Goal: Transaction & Acquisition: Obtain resource

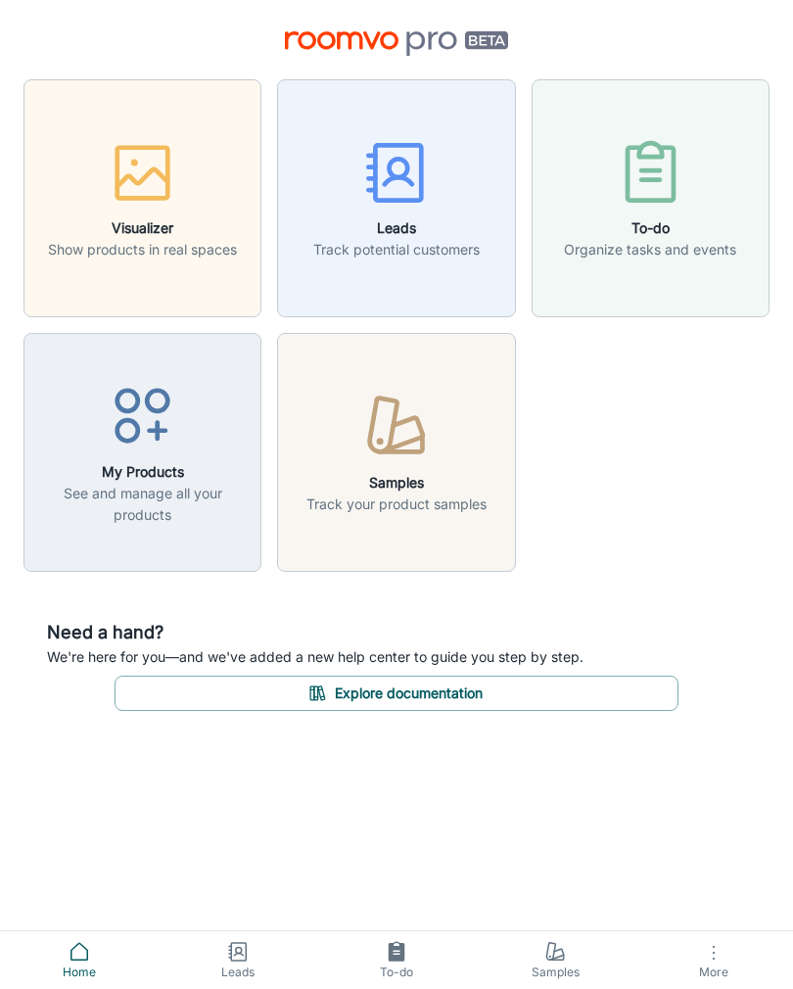
click at [426, 262] on button "Leads Track potential customers" at bounding box center [396, 198] width 238 height 238
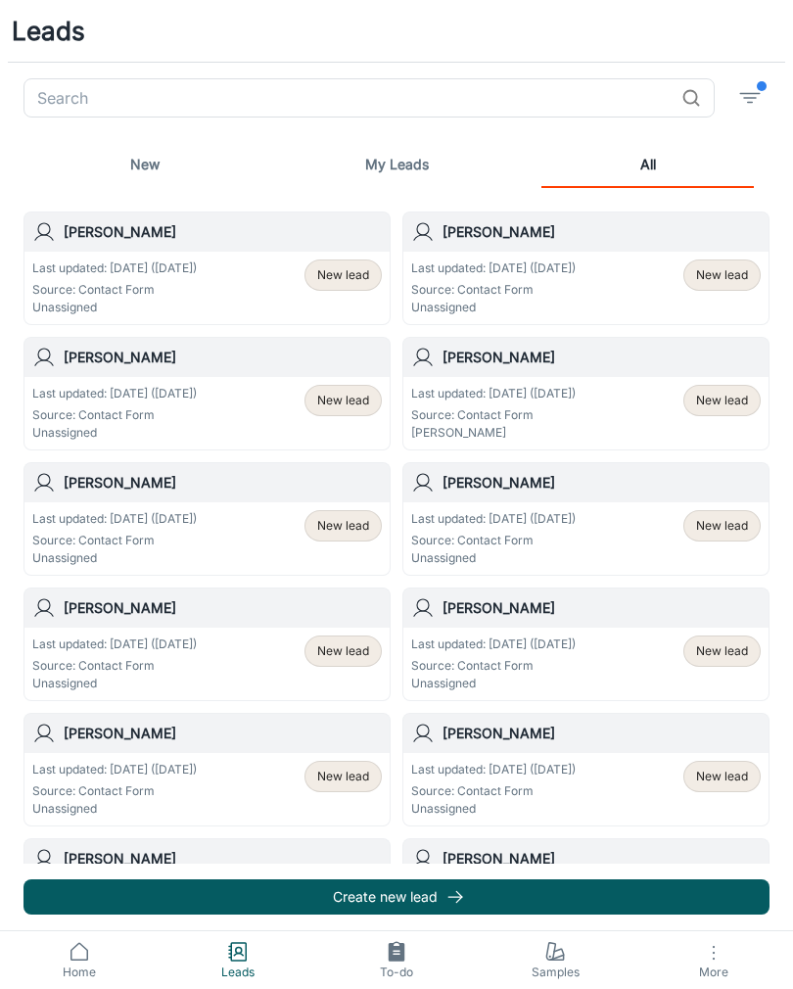
click at [569, 891] on button "Create new lead" at bounding box center [396, 896] width 746 height 35
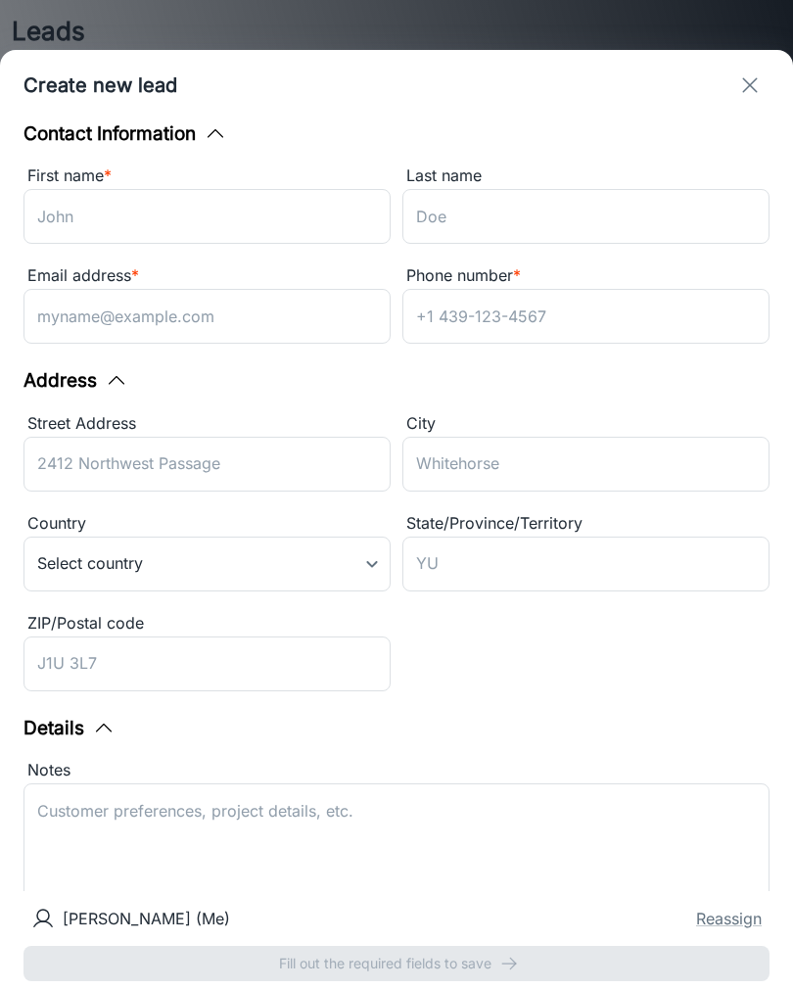
click at [252, 199] on input "First name *" at bounding box center [206, 216] width 367 height 55
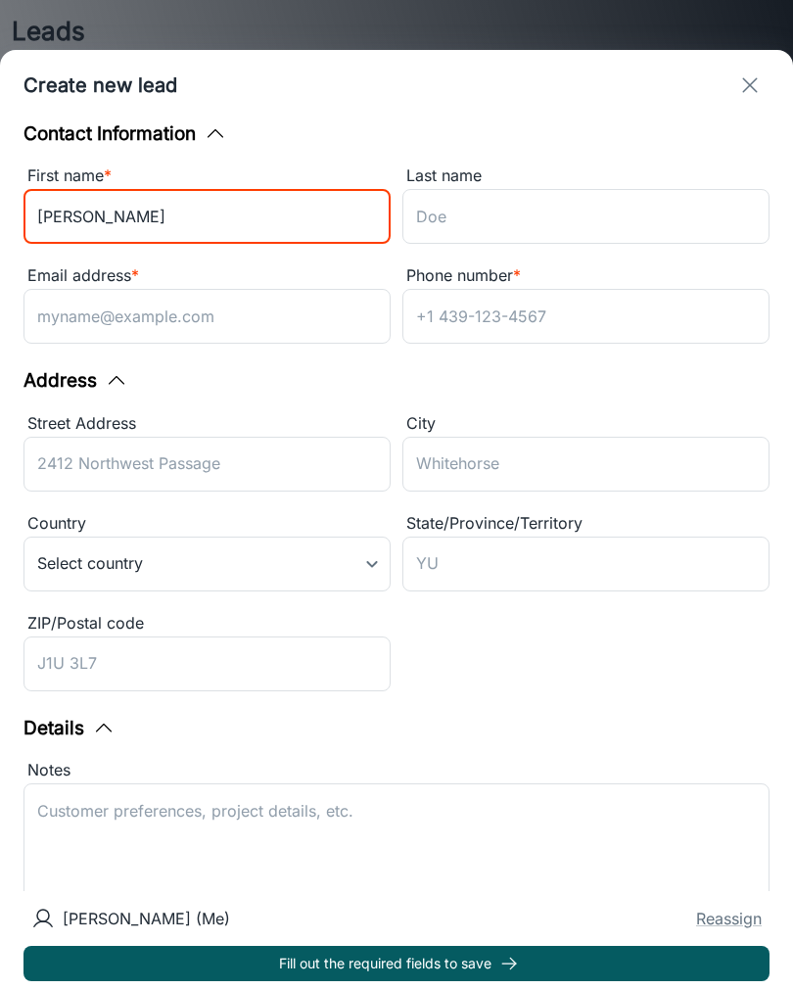
type input "[PERSON_NAME]"
click at [556, 190] on input "Last name" at bounding box center [585, 216] width 367 height 55
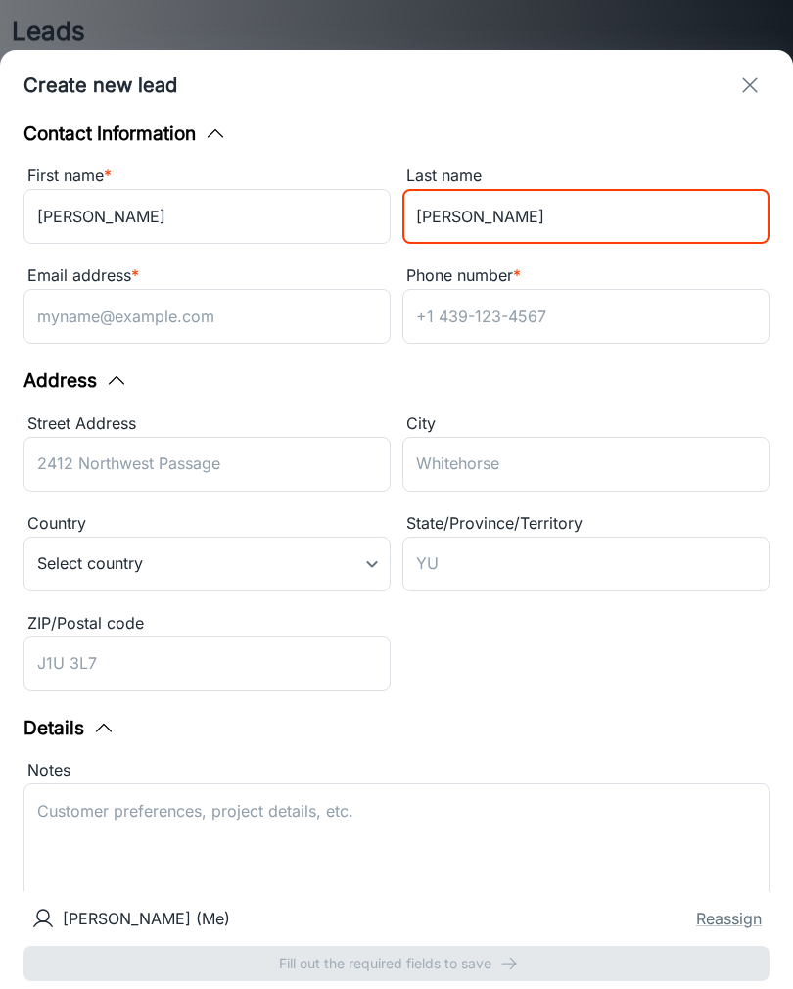
type input "[PERSON_NAME]"
click at [256, 289] on input "Email address *" at bounding box center [206, 316] width 367 height 55
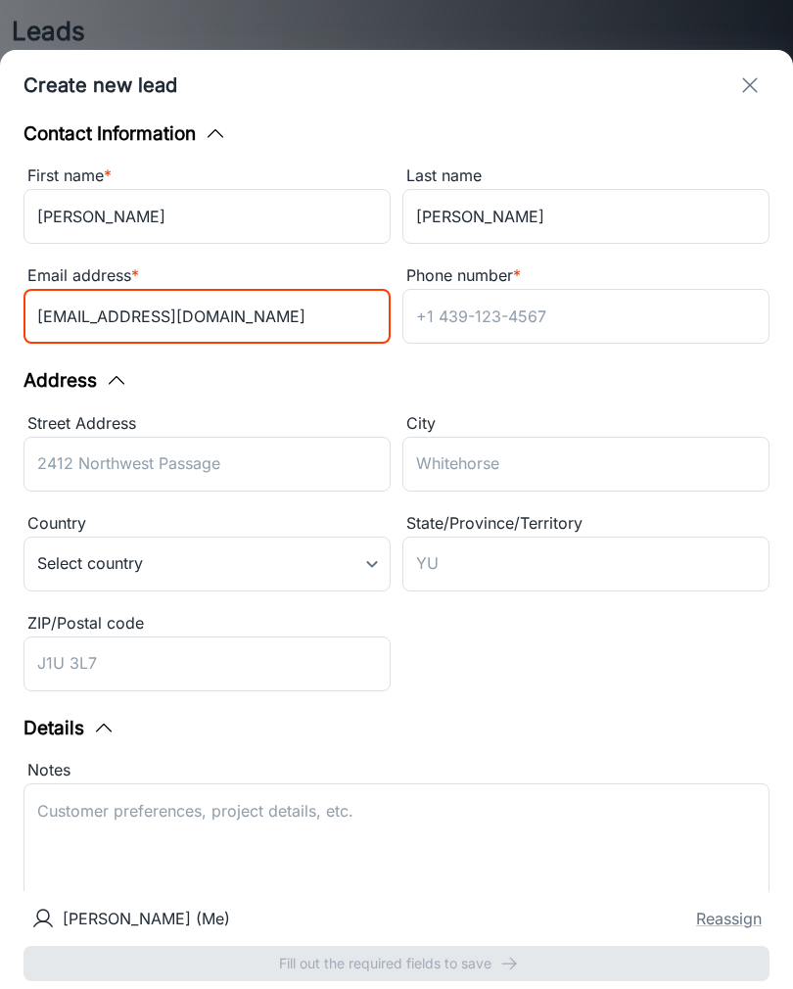
type input "[EMAIL_ADDRESS][DOMAIN_NAME]"
click at [540, 289] on input "Phone number *" at bounding box center [585, 316] width 367 height 55
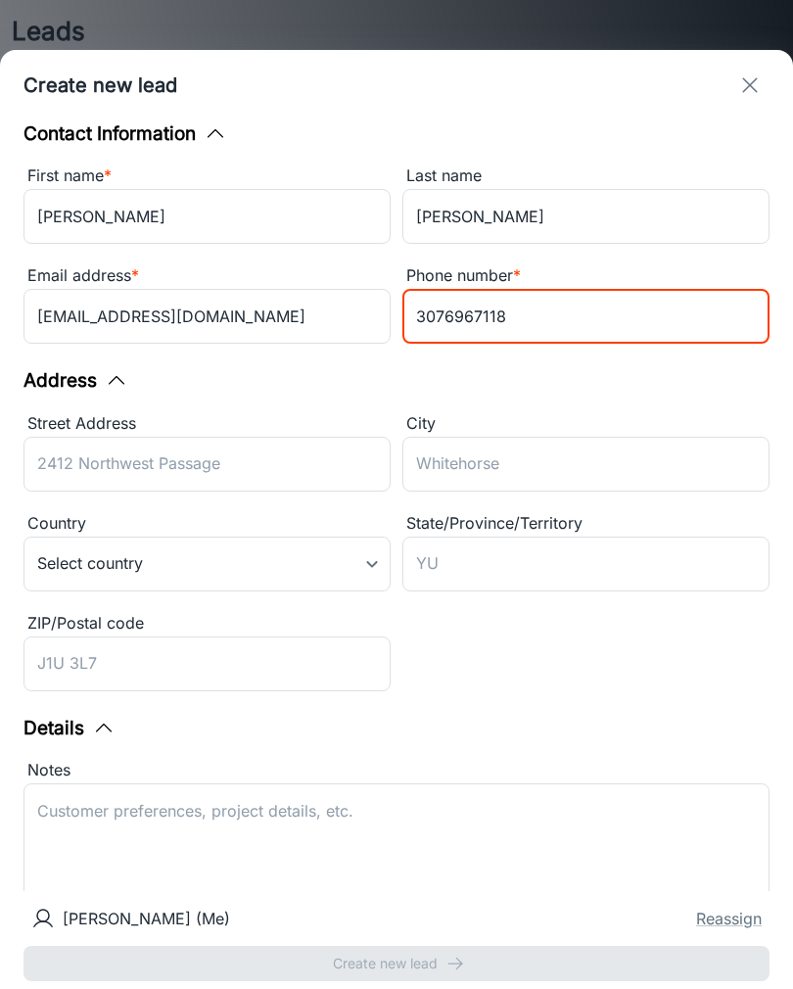
type input "3076967118"
click at [689, 526] on div "State/Province/Territory ​" at bounding box center [585, 555] width 367 height 88
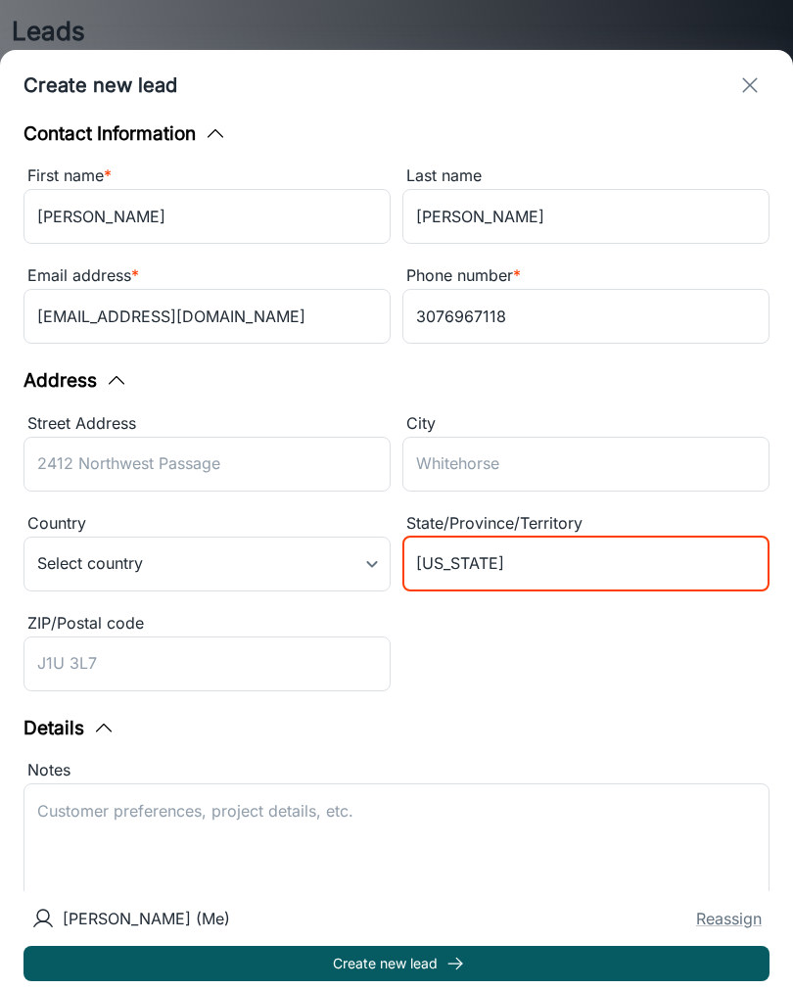
type input "[US_STATE]"
click at [352, 528] on body "Leads ​ New My Leads All [PERSON_NAME] Last updated: [DATE] ([DATE]) Source: Co…" at bounding box center [396, 494] width 793 height 989
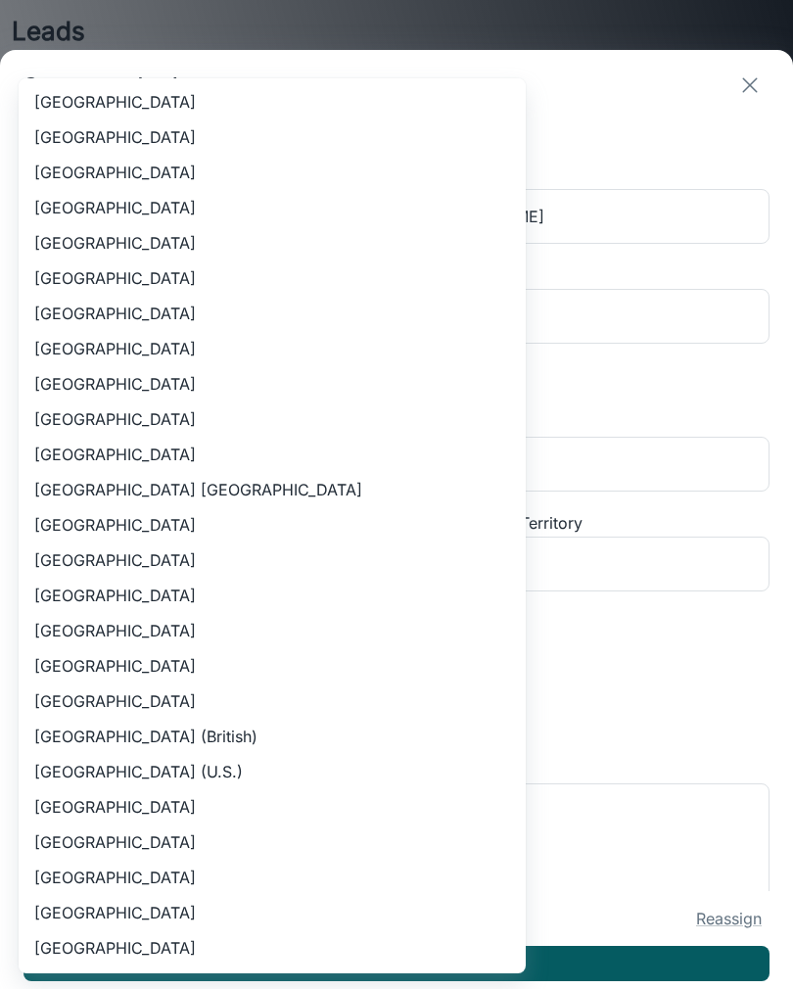
scroll to position [8003, 0]
click at [179, 530] on li "[GEOGRAPHIC_DATA]" at bounding box center [272, 524] width 507 height 35
type input "US"
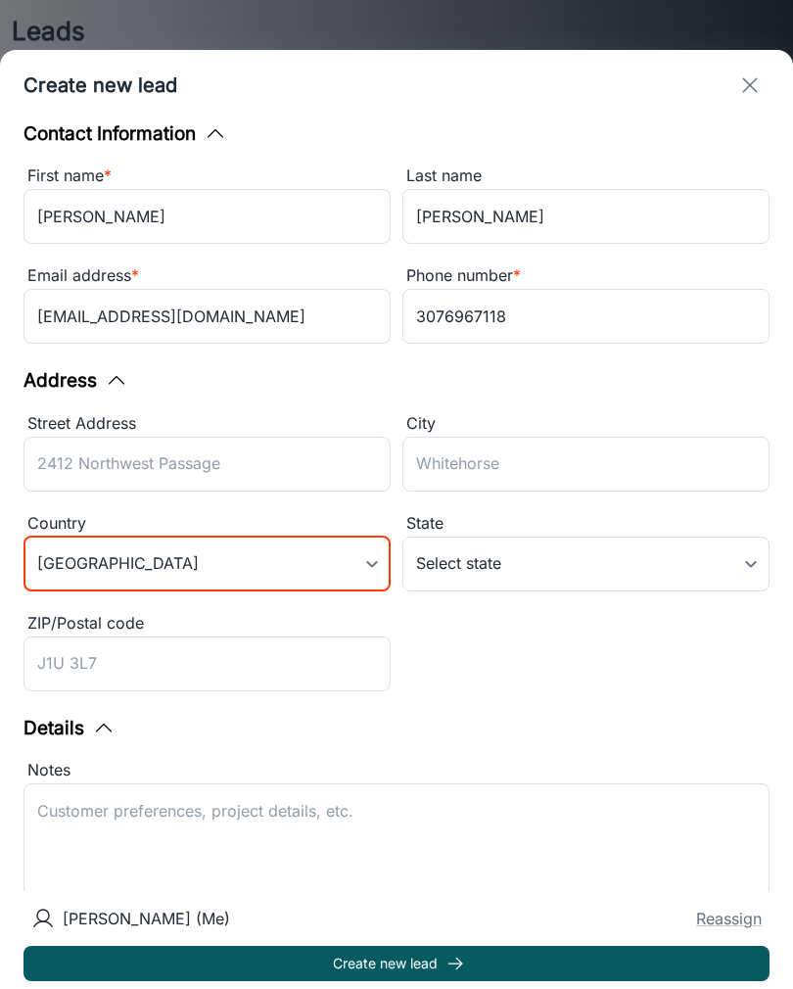
click at [324, 969] on div "[PERSON_NAME] (Me) Reassign Create new lead" at bounding box center [396, 940] width 793 height 98
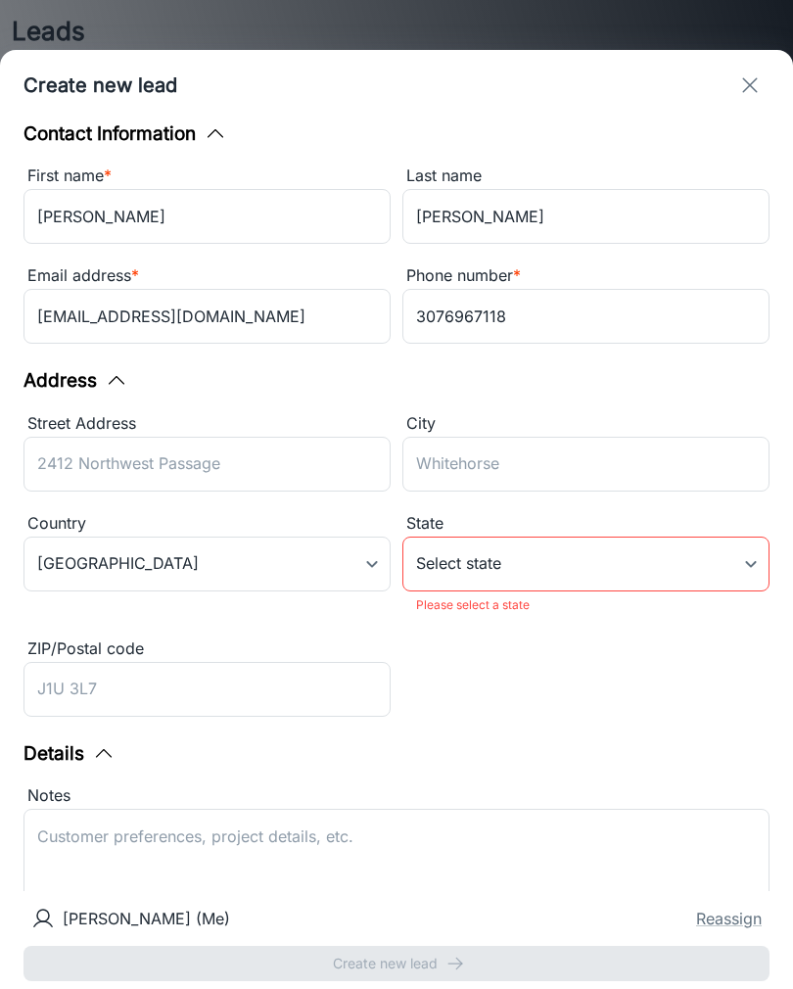
click at [547, 518] on body "Leads ​ New My Leads All [PERSON_NAME] Last updated: [DATE] ([DATE]) Source: Co…" at bounding box center [396, 494] width 793 height 989
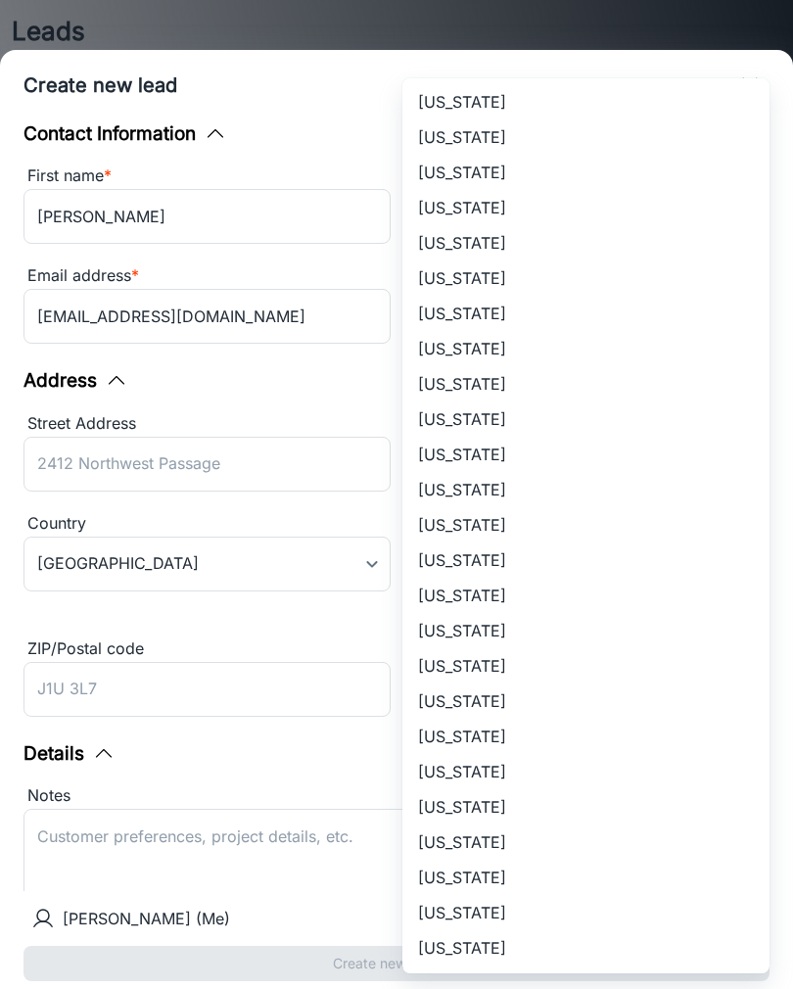
scroll to position [954, 0]
click at [480, 941] on li "[US_STATE]" at bounding box center [585, 947] width 367 height 35
type input "[US_STATE]"
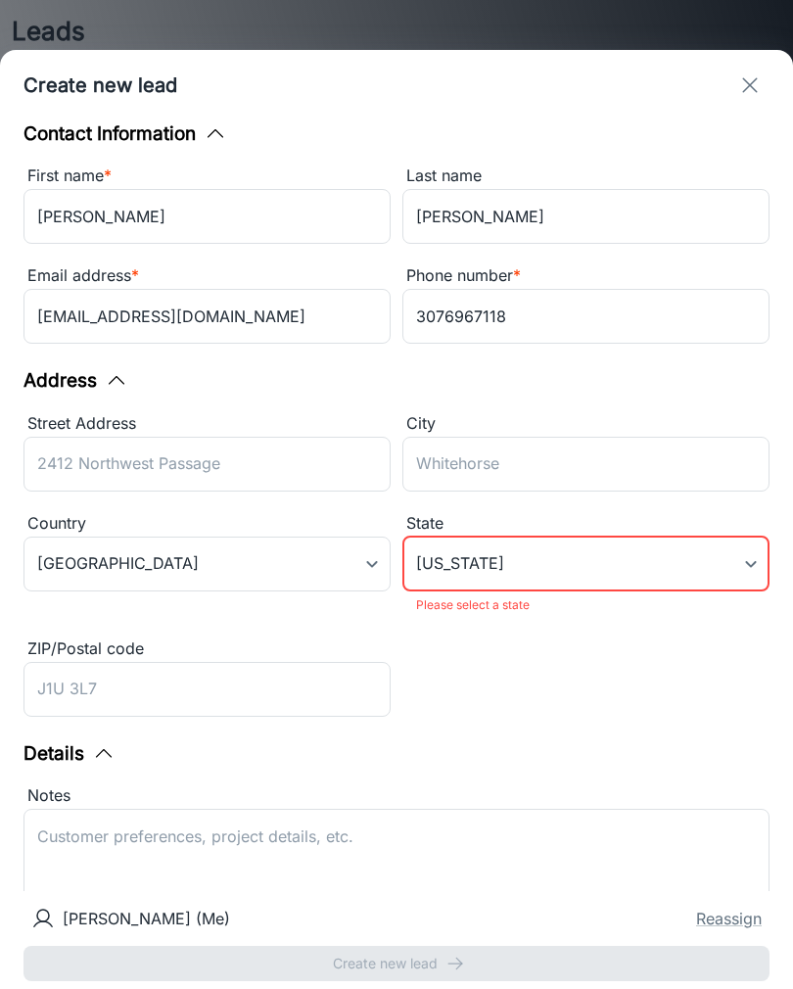
click at [590, 437] on input "City" at bounding box center [585, 464] width 367 height 55
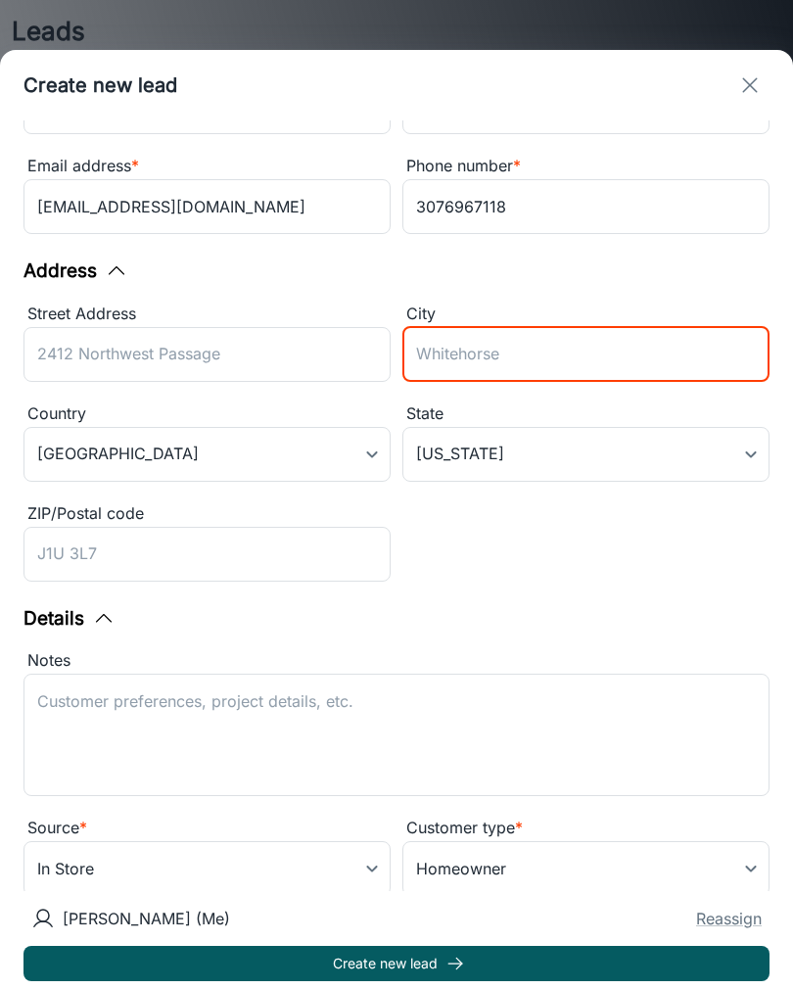
scroll to position [108, 0]
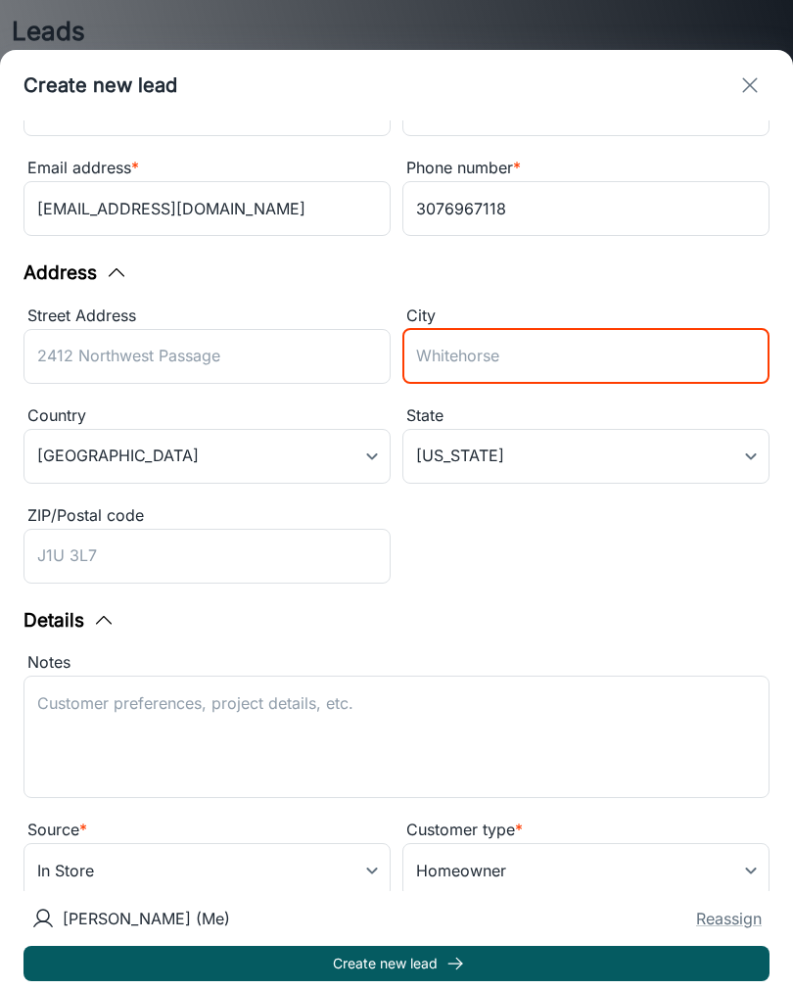
click at [301, 846] on body "Leads ​ New My Leads All [PERSON_NAME] Last updated: [DATE] ([DATE]) Source: Co…" at bounding box center [396, 494] width 793 height 989
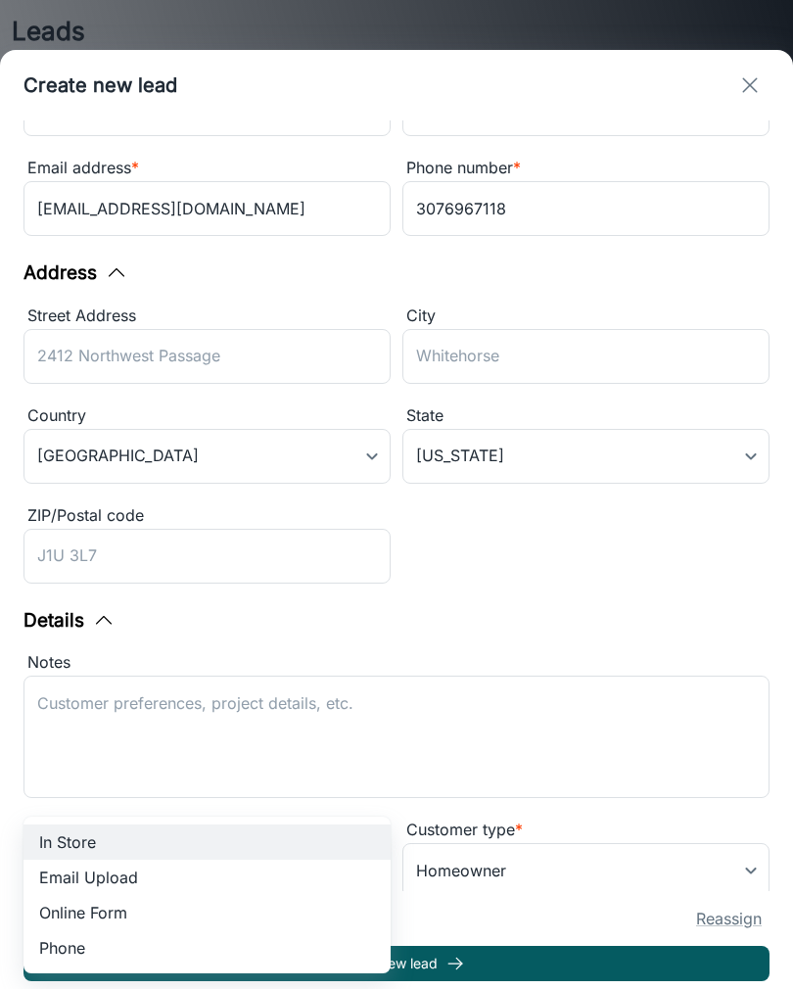
click at [85, 949] on li "Phone" at bounding box center [206, 947] width 367 height 35
type input "phone"
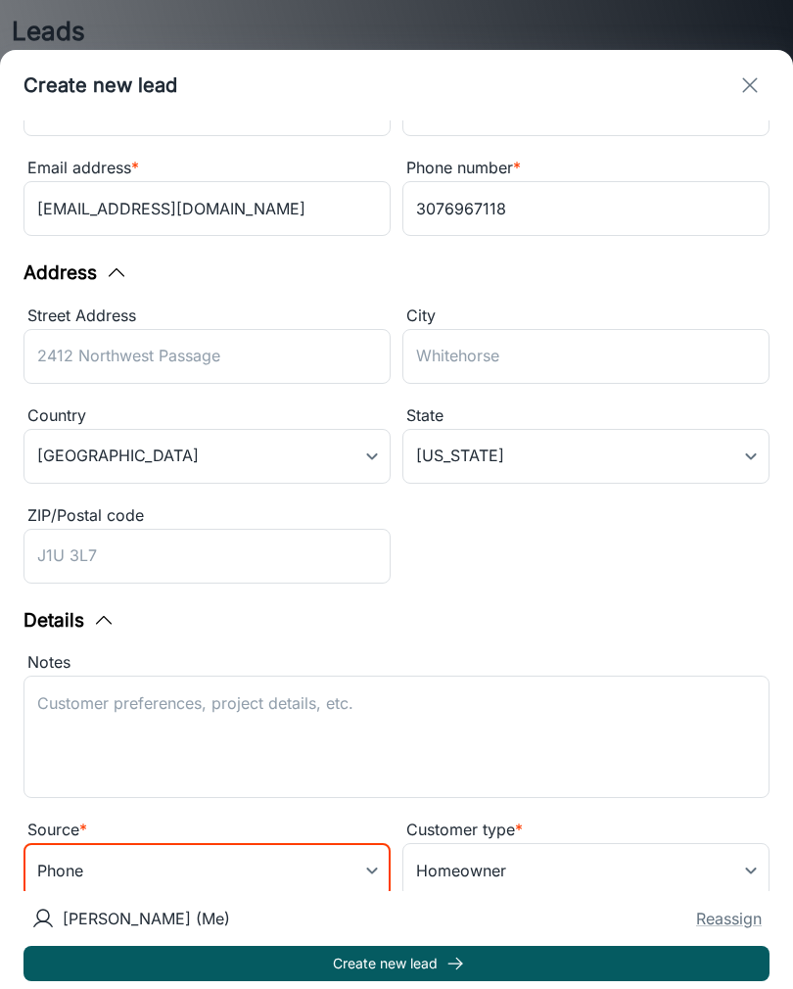
click at [438, 970] on button "Create new lead" at bounding box center [396, 963] width 746 height 35
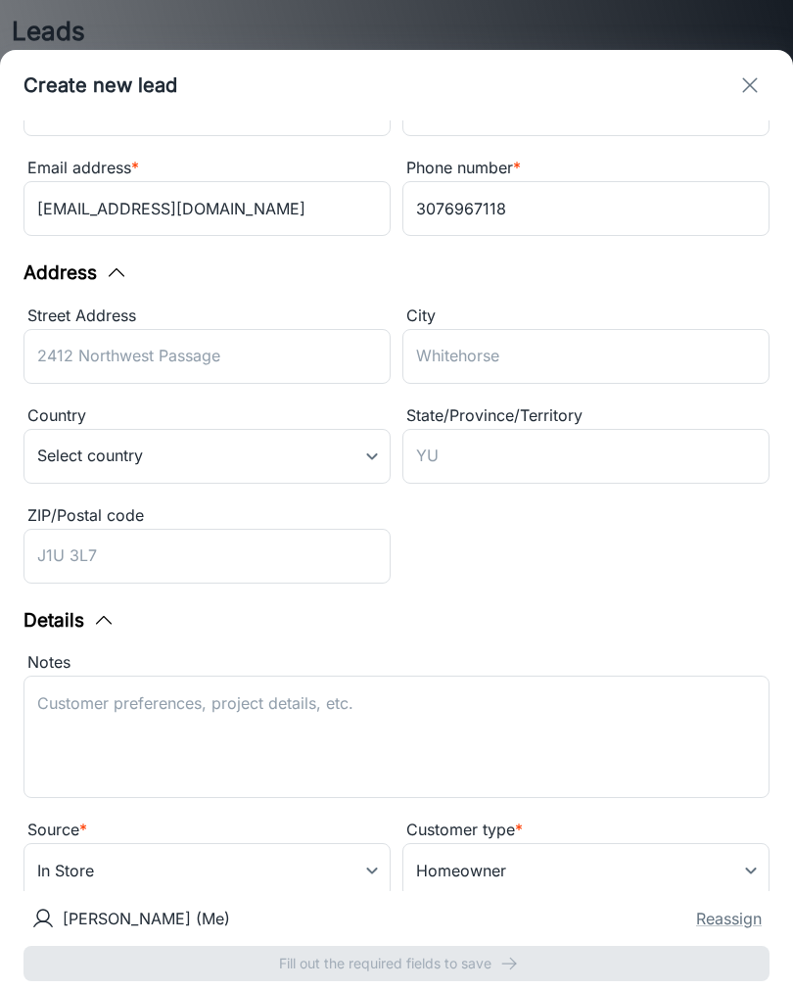
type input "in_store"
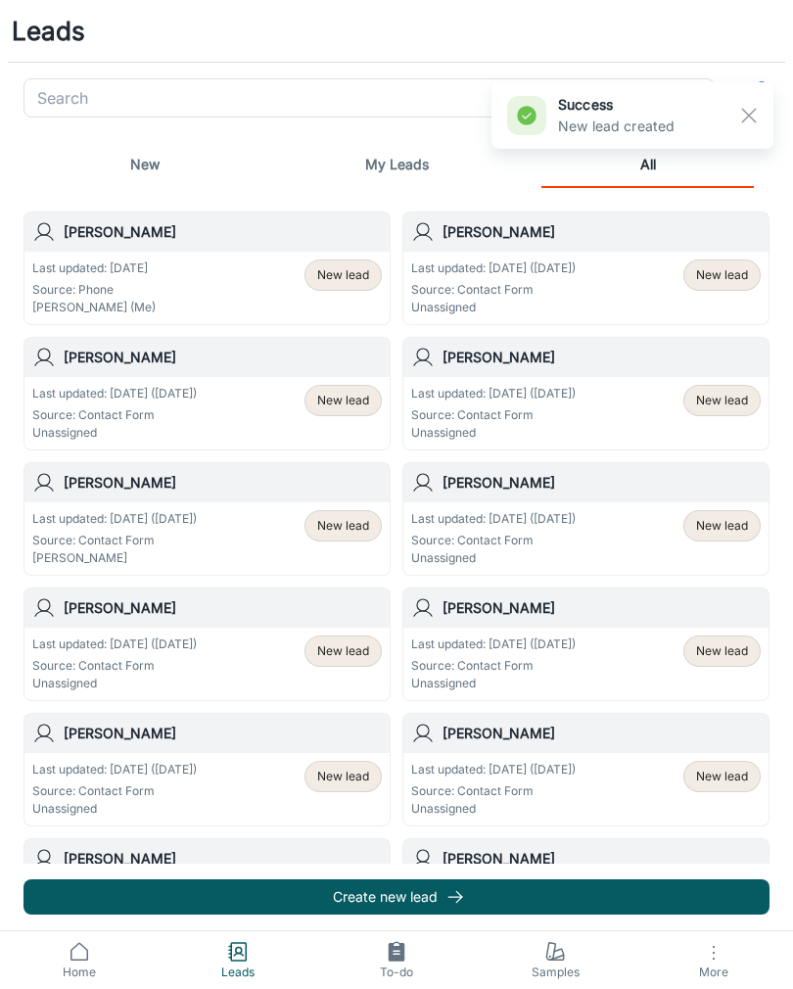
click at [541, 968] on span "Samples" at bounding box center [555, 972] width 135 height 18
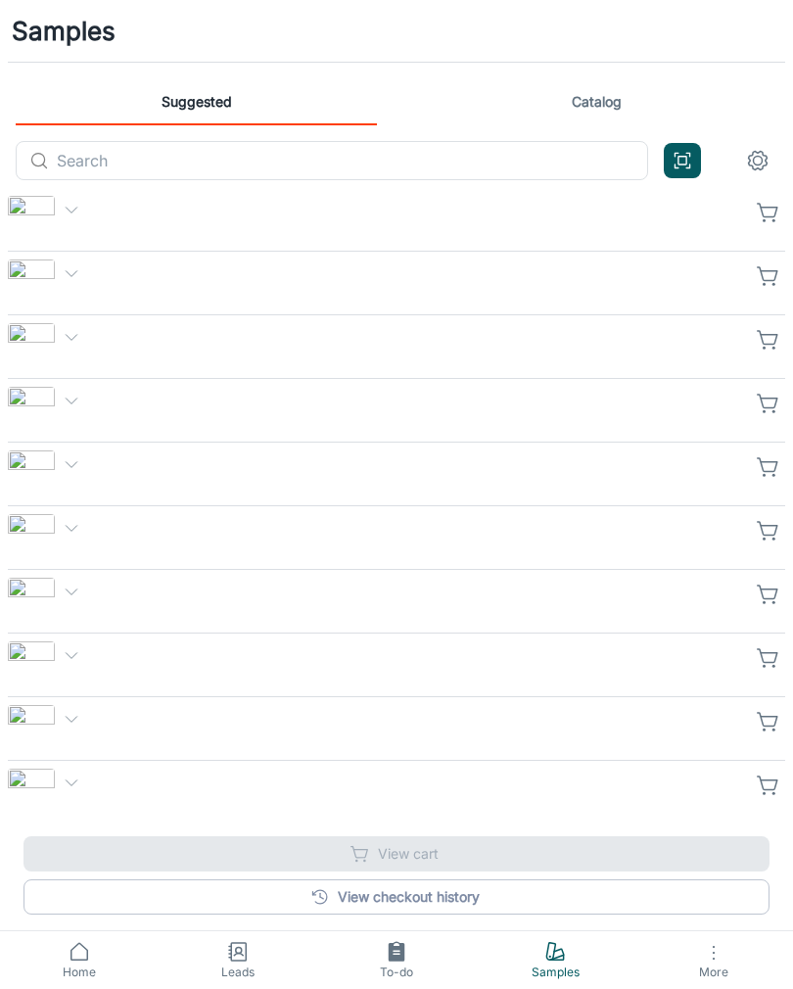
click at [411, 160] on input "text" at bounding box center [352, 160] width 591 height 39
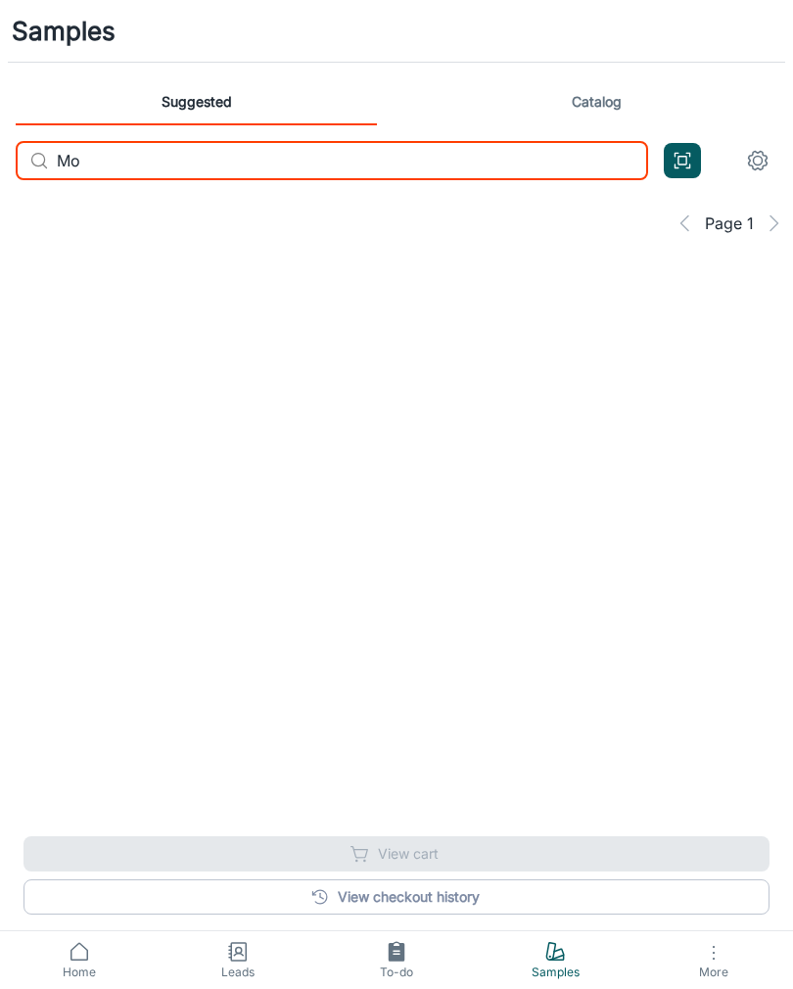
type input "M"
type input "P"
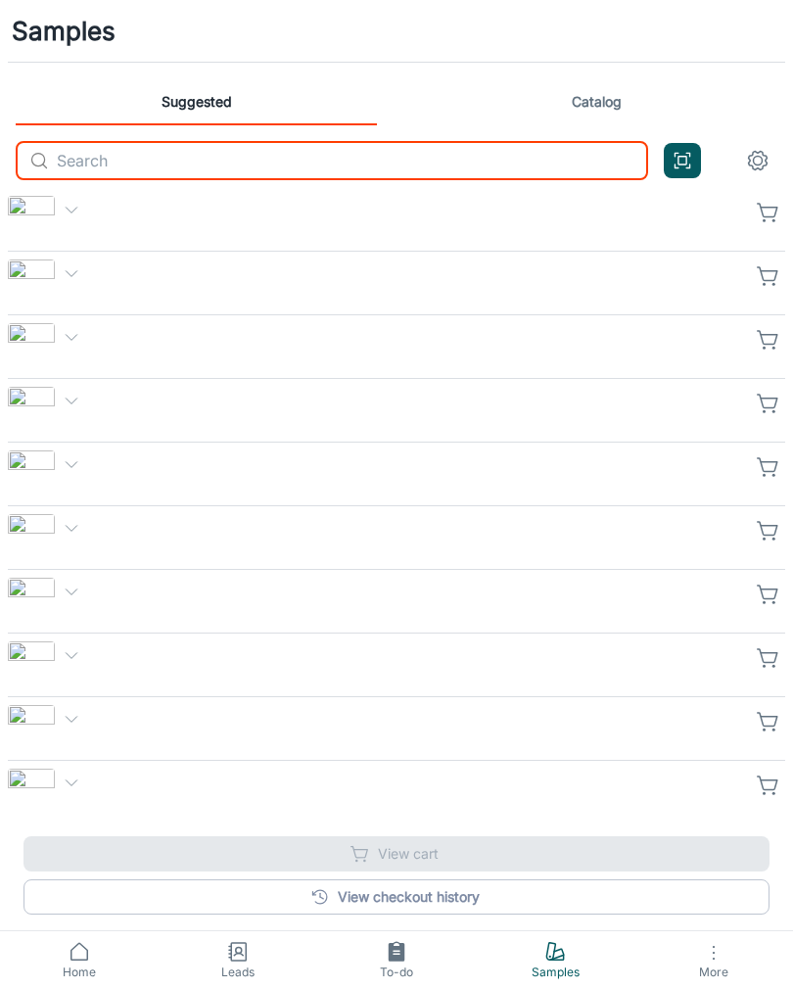
click at [661, 106] on link "Catalog" at bounding box center [596, 101] width 361 height 47
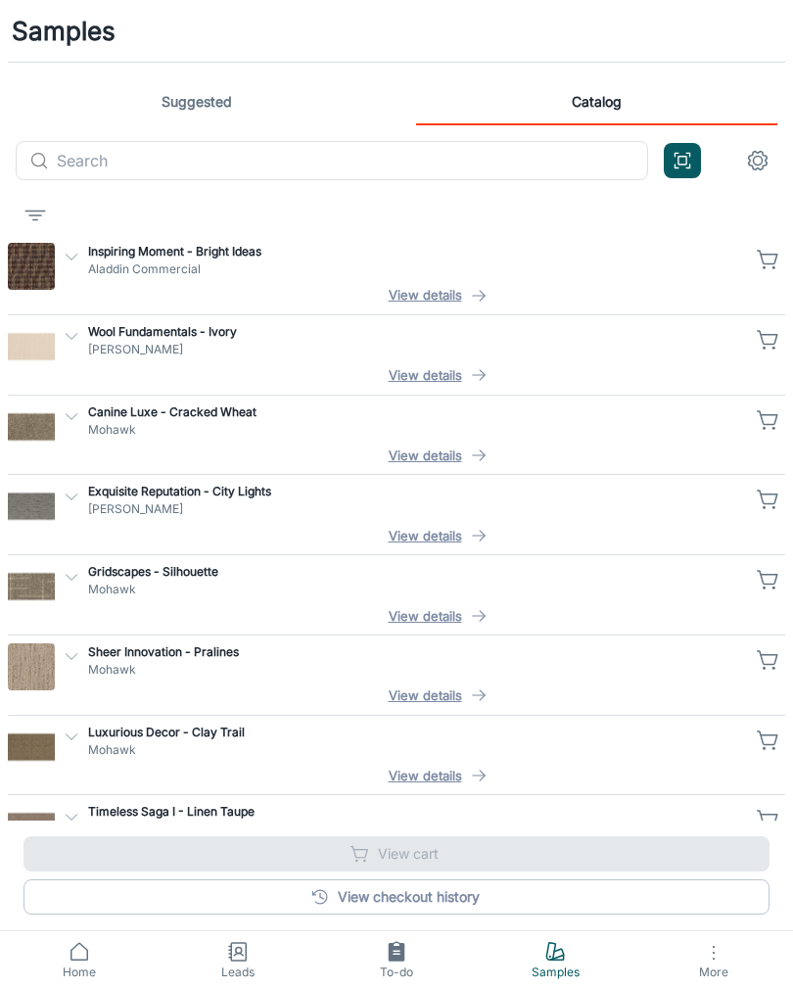
click at [560, 156] on input "text" at bounding box center [352, 160] width 591 height 39
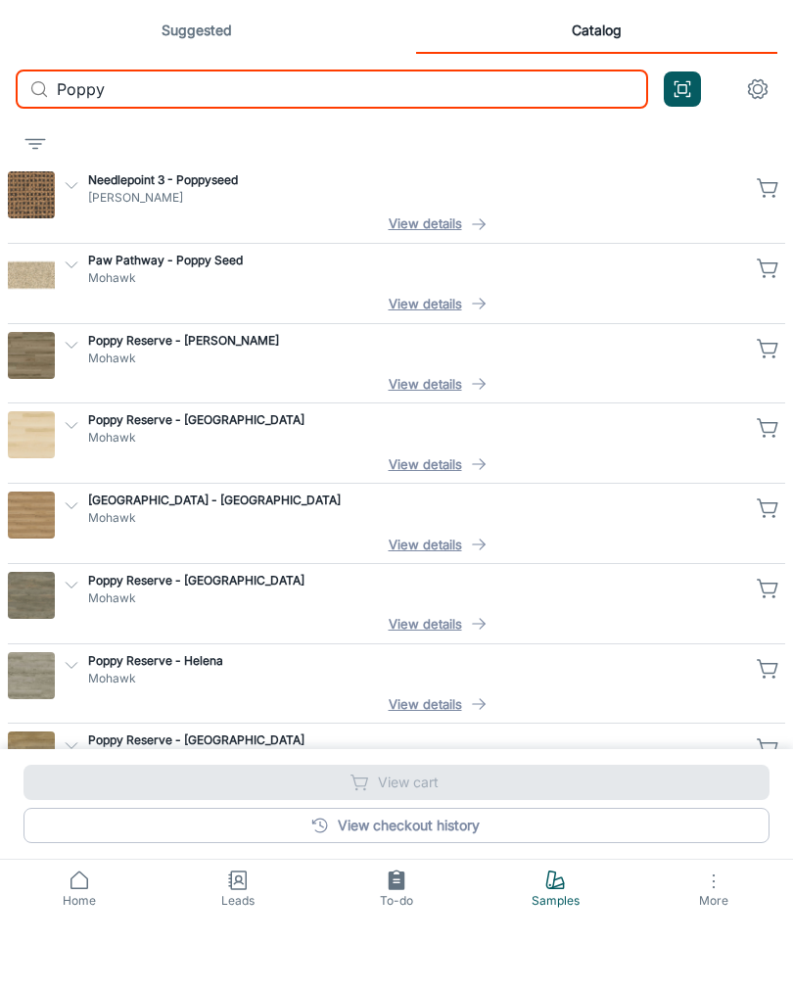
click at [765, 568] on icon "button" at bounding box center [768, 579] width 23 height 23
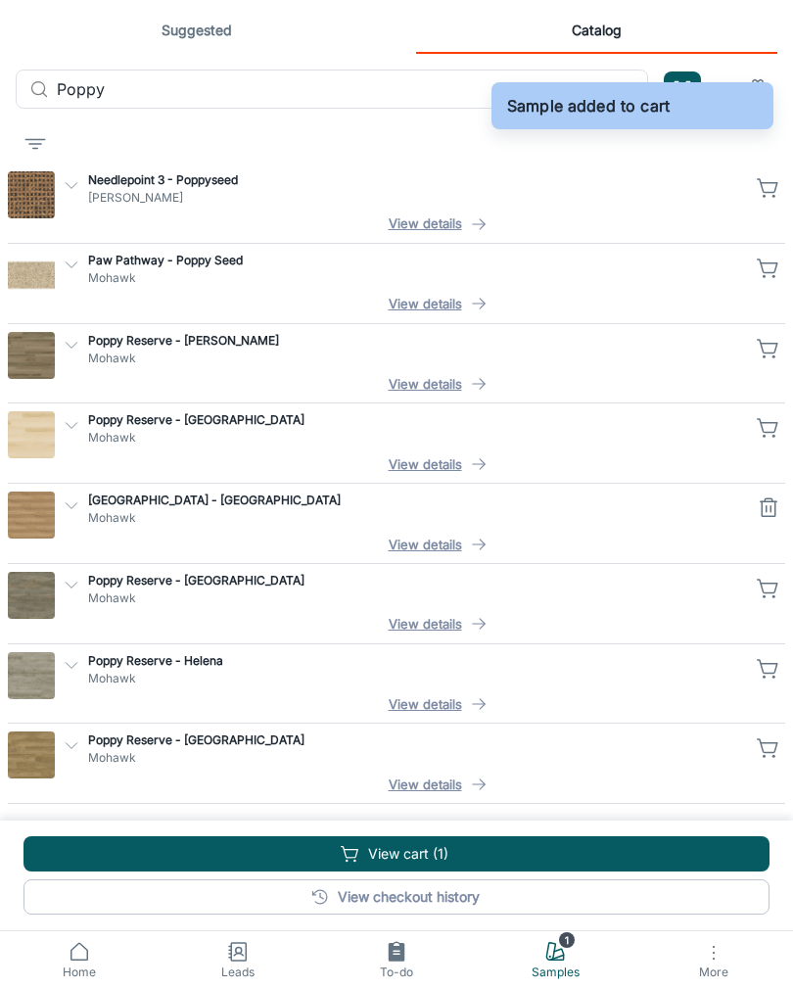
click at [773, 738] on icon "button" at bounding box center [768, 747] width 23 height 23
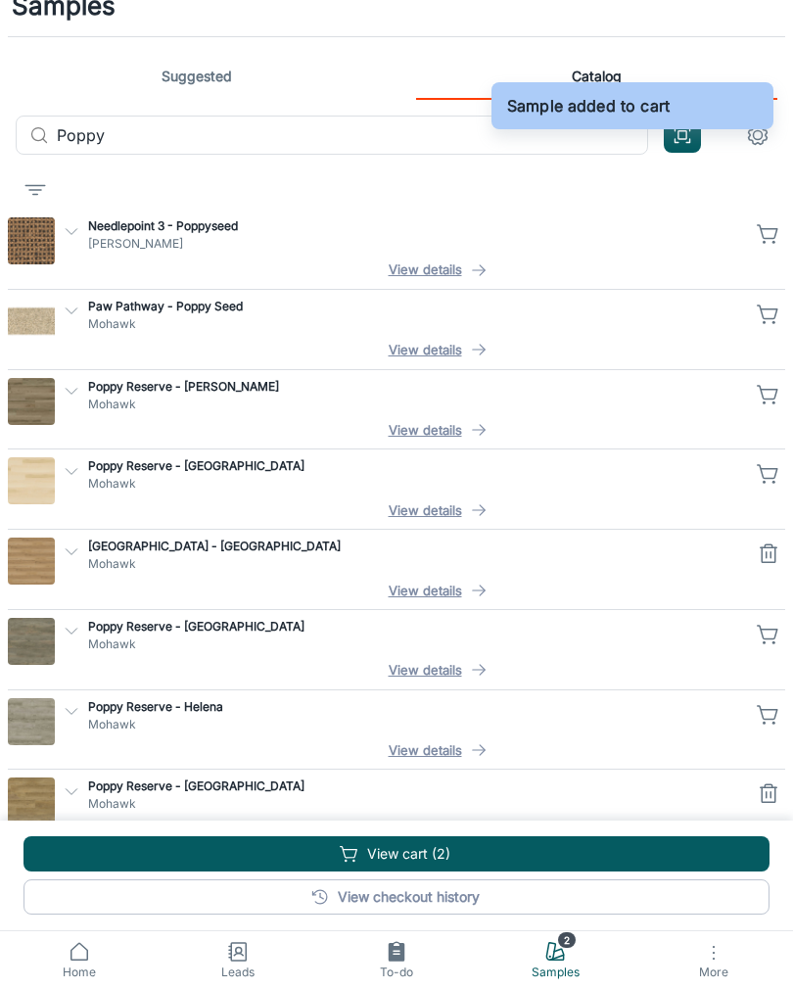
scroll to position [0, 0]
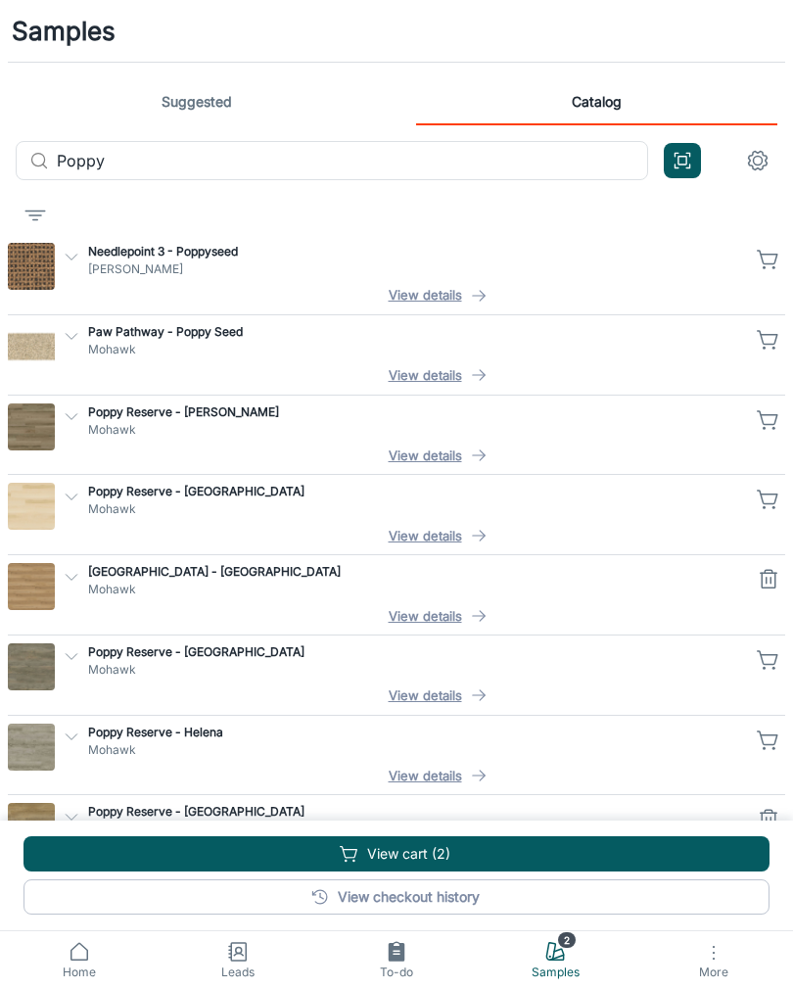
click at [594, 160] on input "Poppy" at bounding box center [352, 160] width 591 height 39
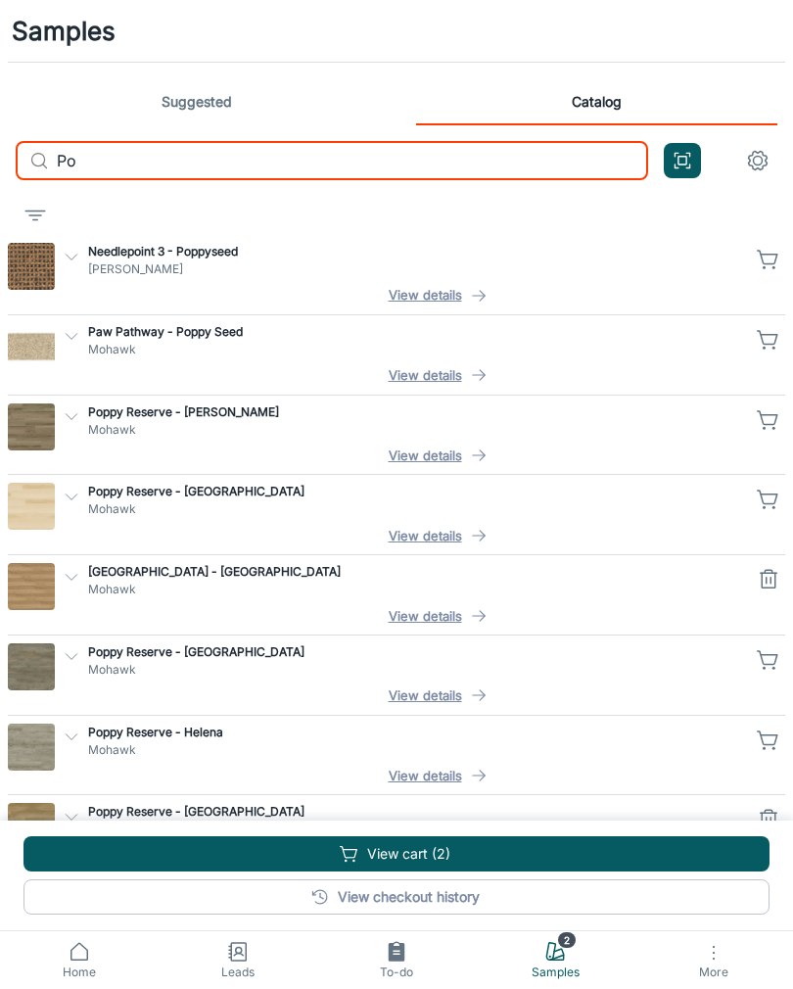
type input "P"
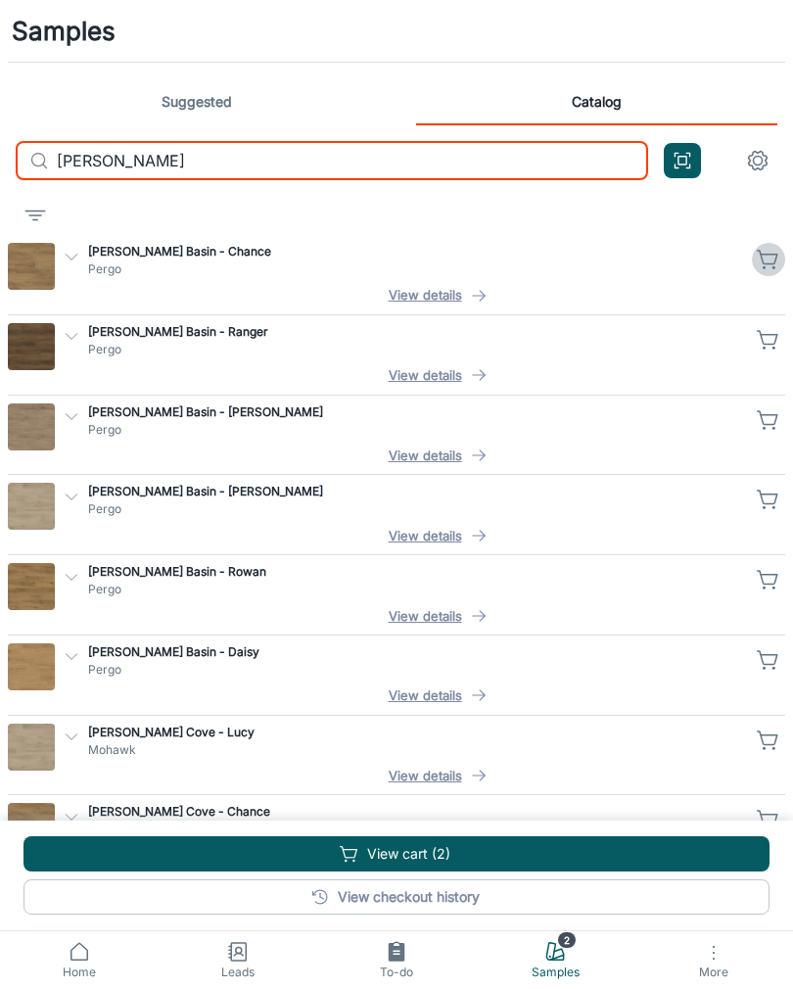
click at [762, 262] on icon "button" at bounding box center [768, 259] width 23 height 23
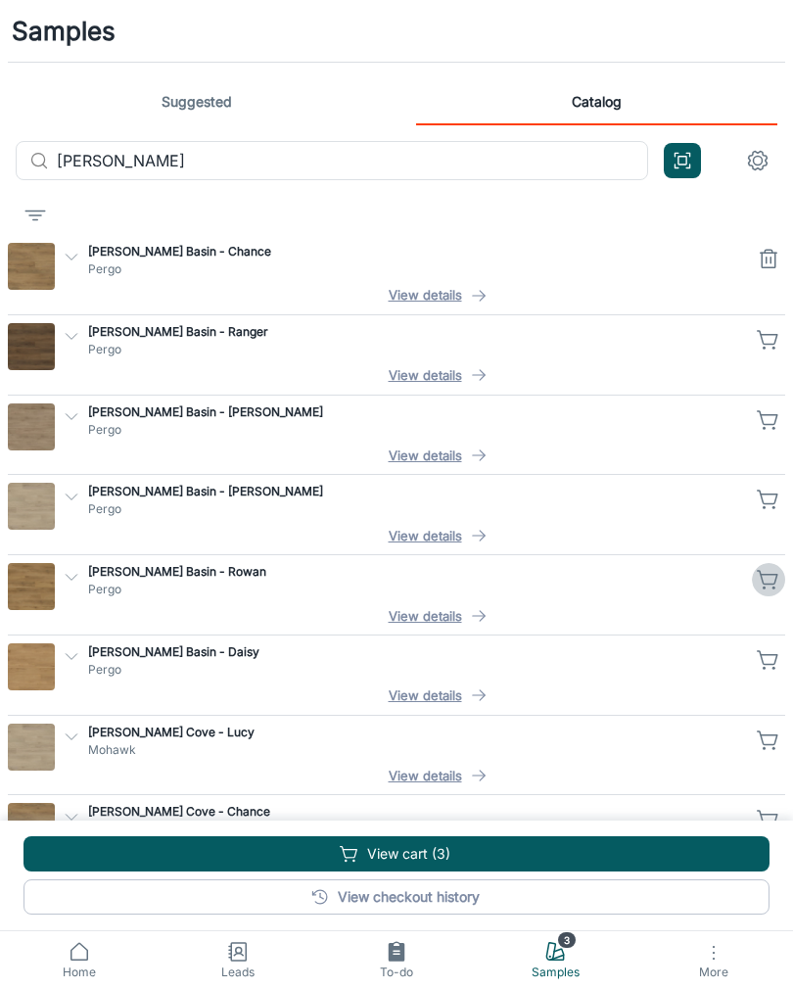
click at [767, 579] on icon "button" at bounding box center [768, 579] width 23 height 23
click at [591, 159] on input "[PERSON_NAME]" at bounding box center [352, 160] width 591 height 39
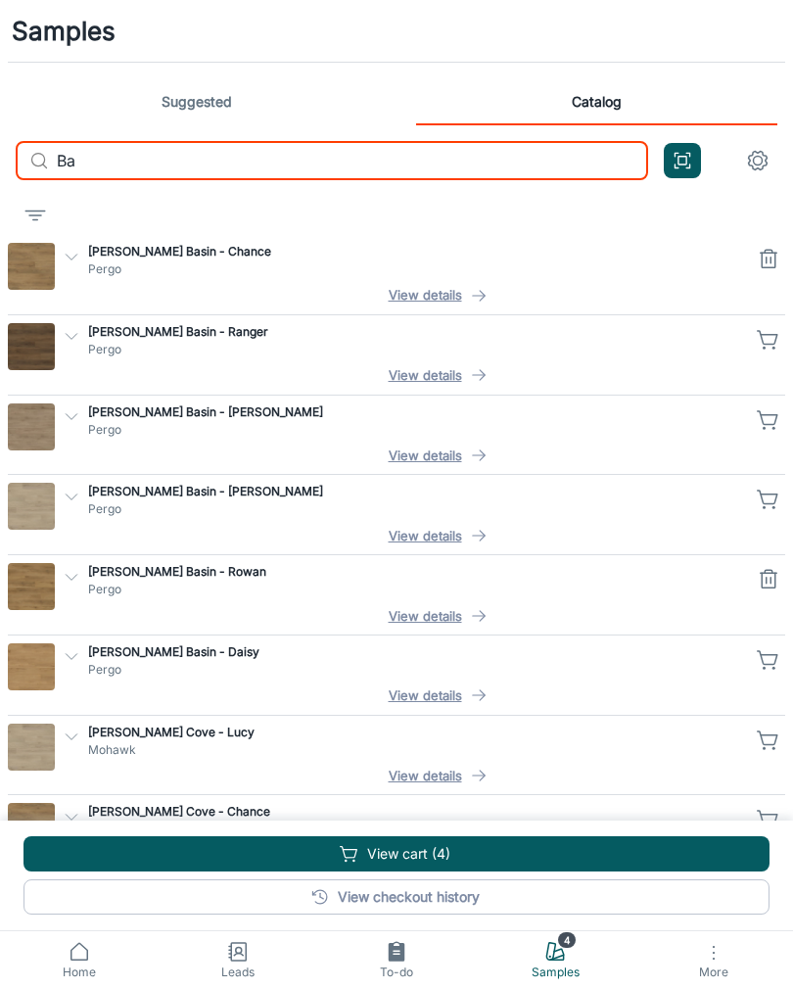
type input "B"
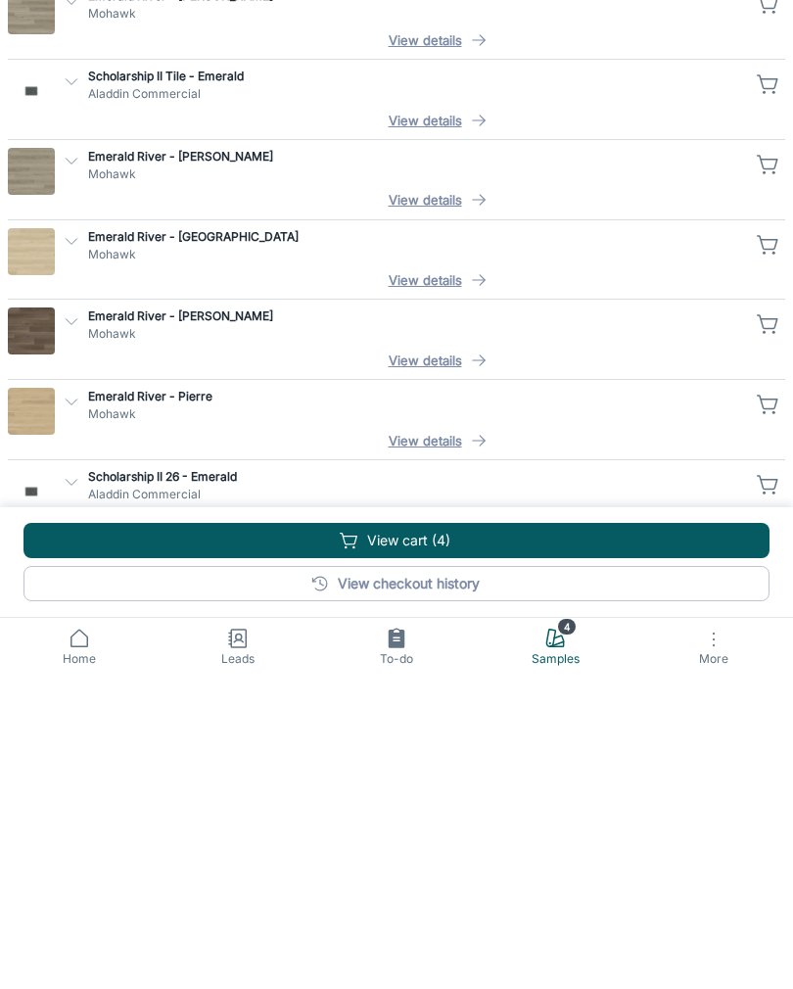
scroll to position [183, 0]
click at [767, 705] on icon "button" at bounding box center [768, 716] width 23 height 23
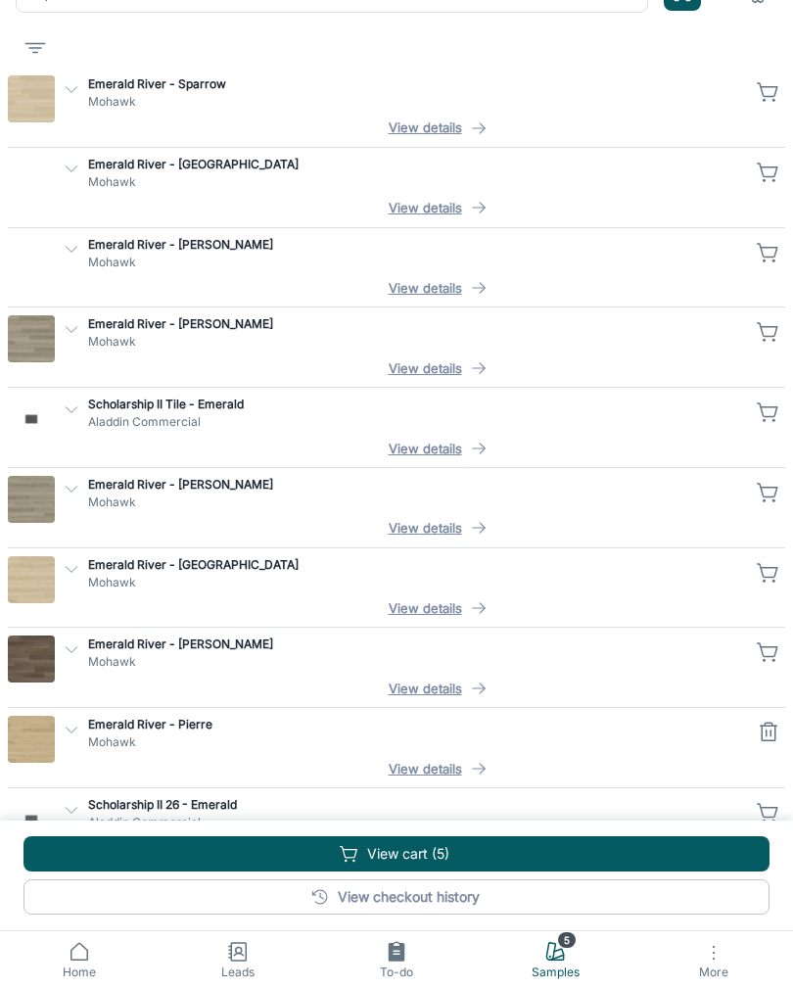
scroll to position [0, 0]
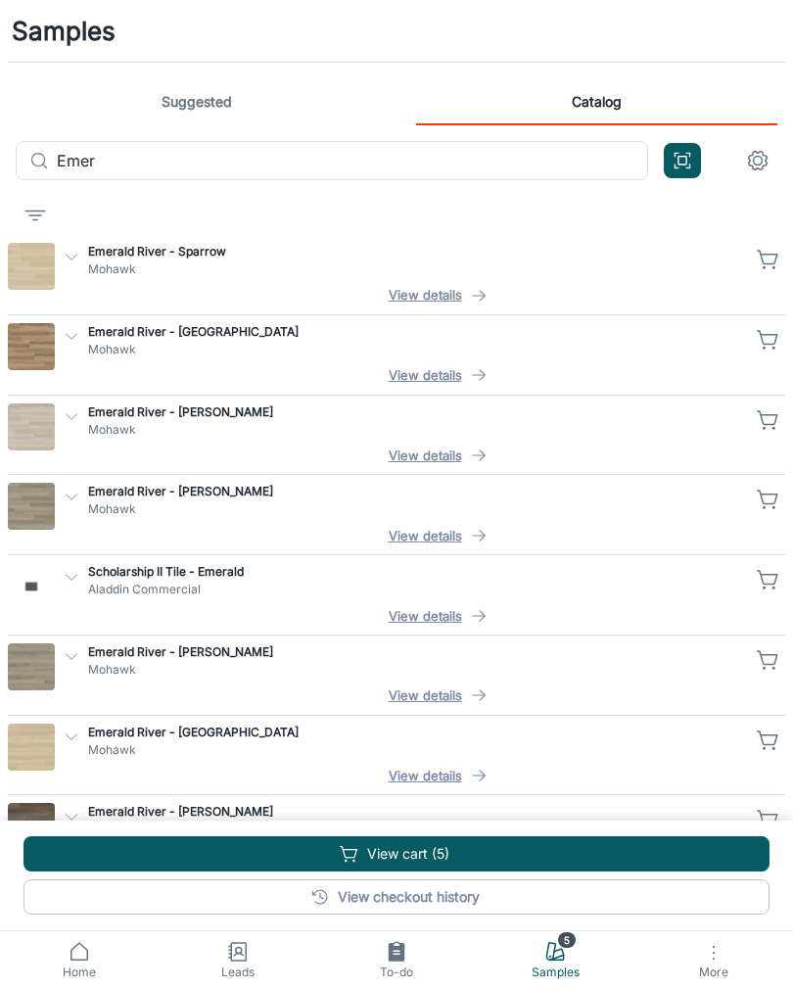
click at [590, 157] on input "Emer" at bounding box center [352, 160] width 591 height 39
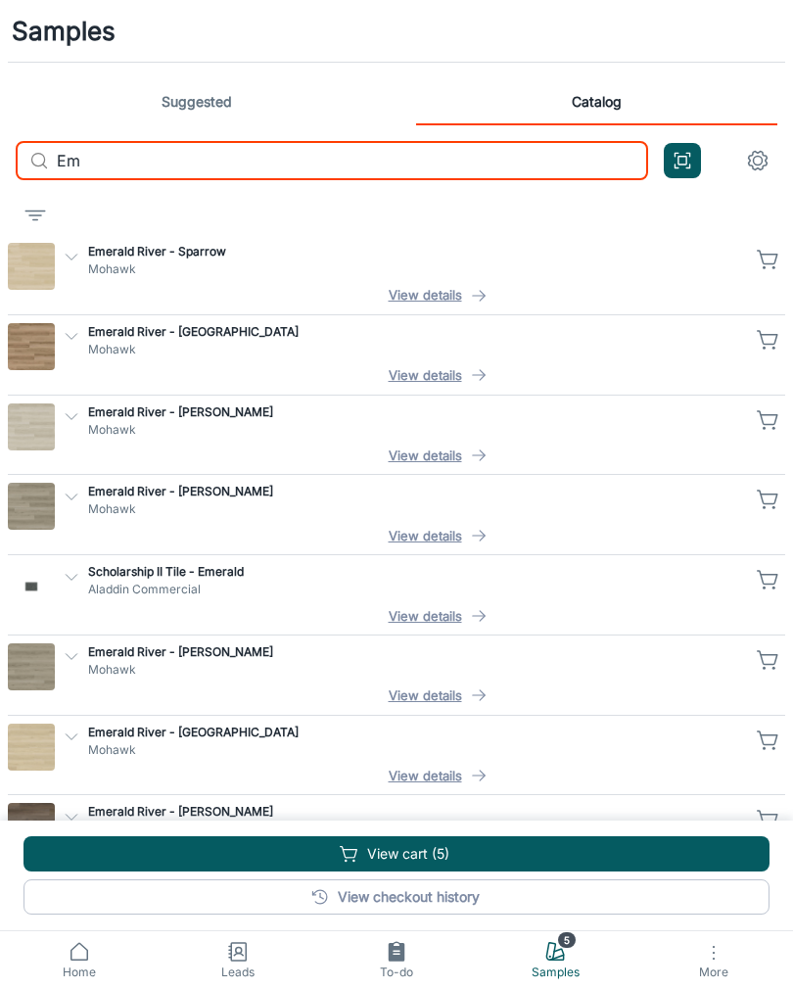
type input "E"
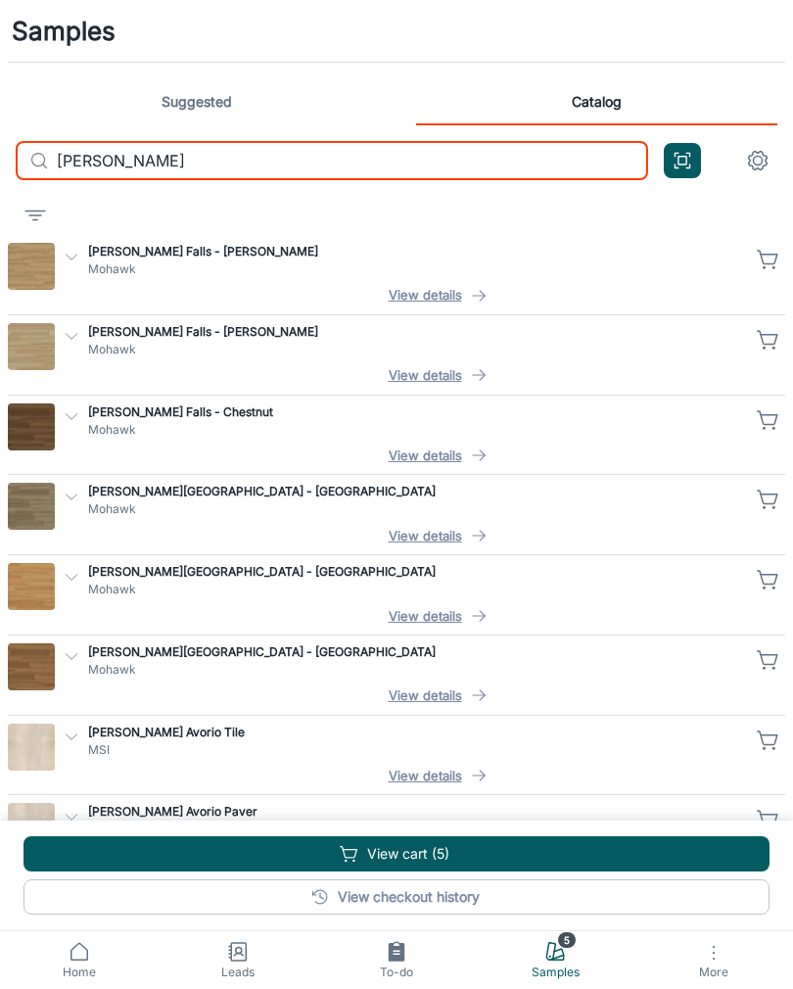
click at [760, 271] on button "button" at bounding box center [768, 259] width 33 height 33
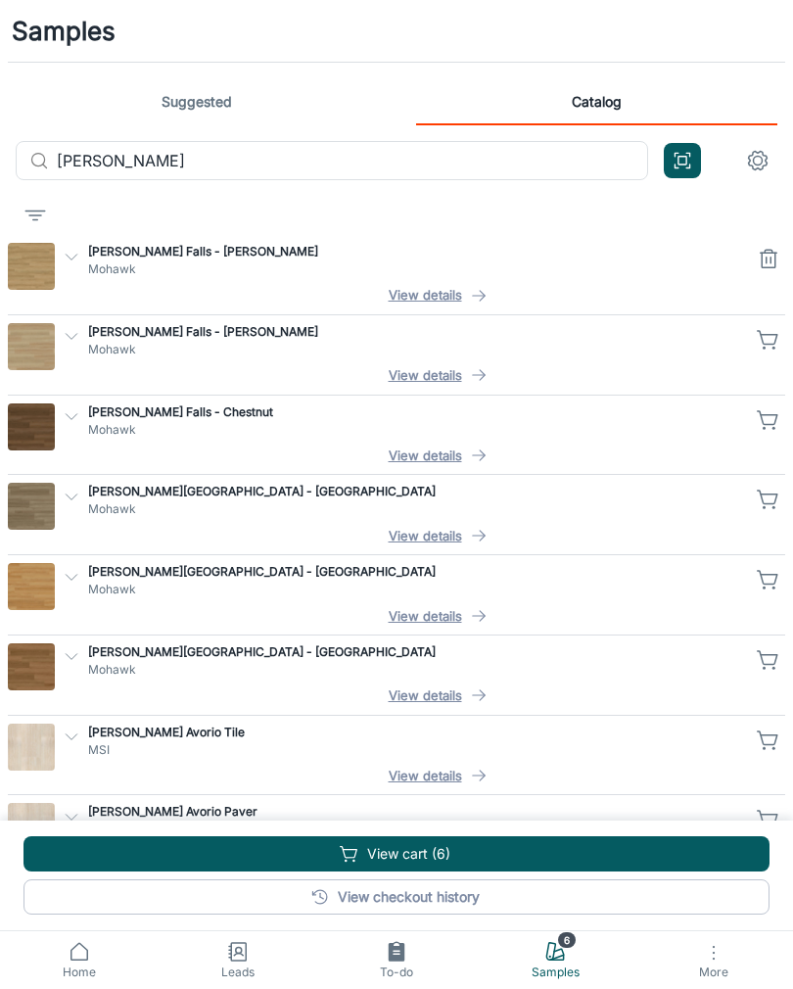
click at [585, 162] on input "[PERSON_NAME]" at bounding box center [352, 160] width 591 height 39
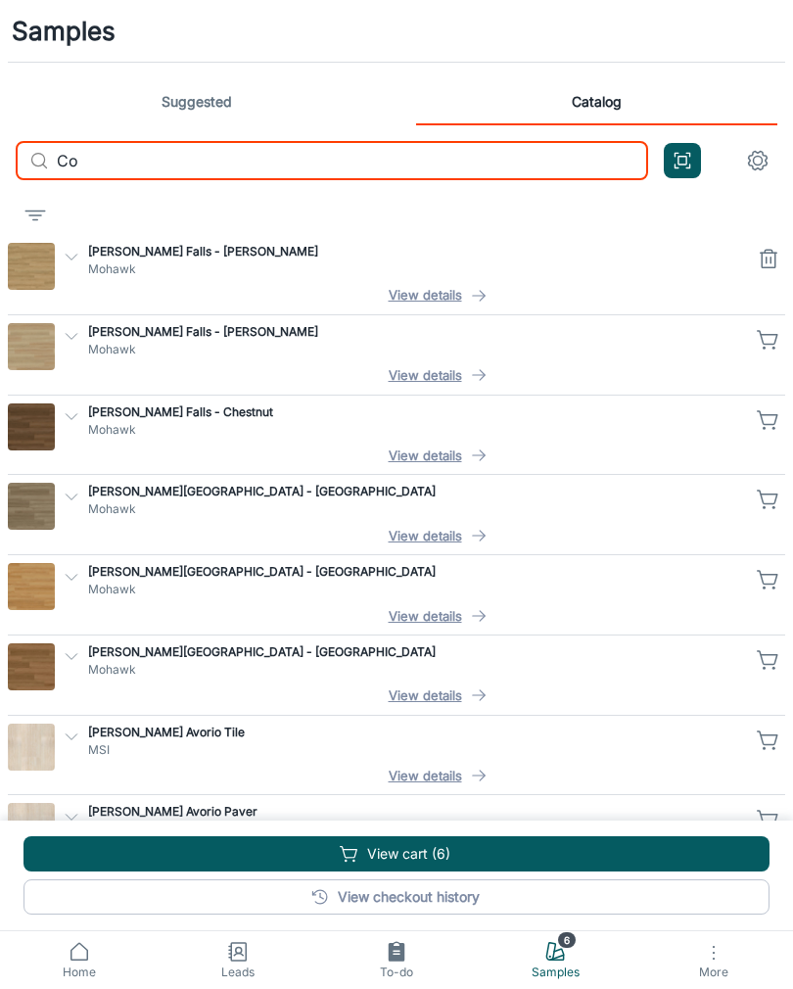
type input "C"
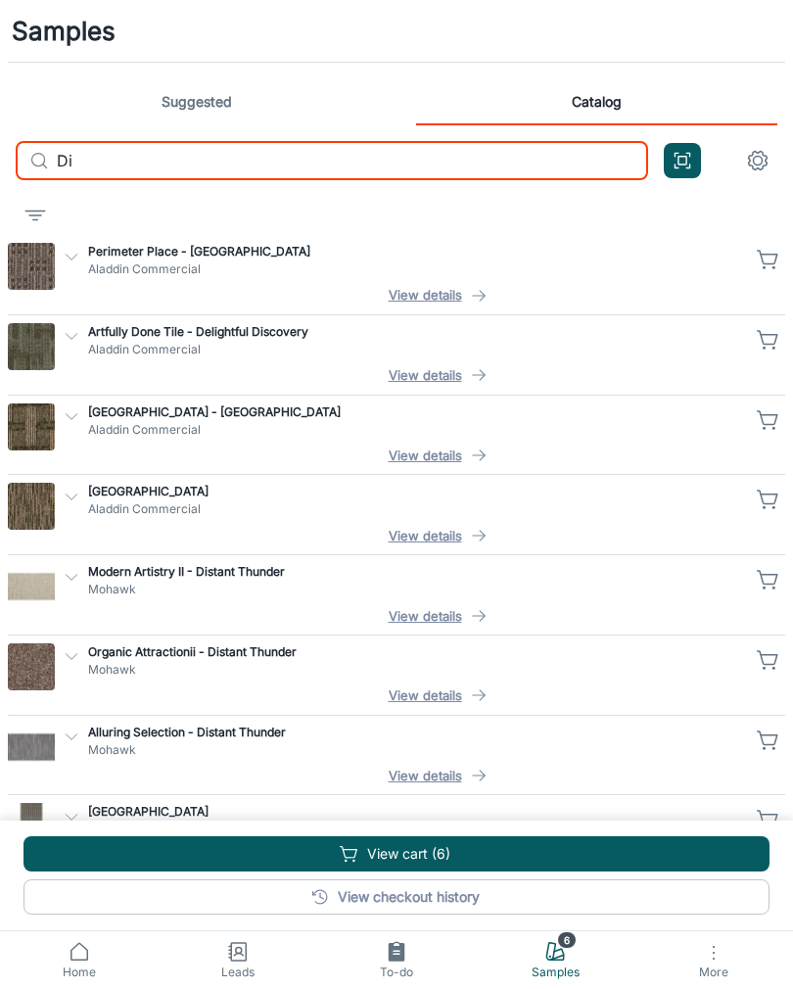
type input "D"
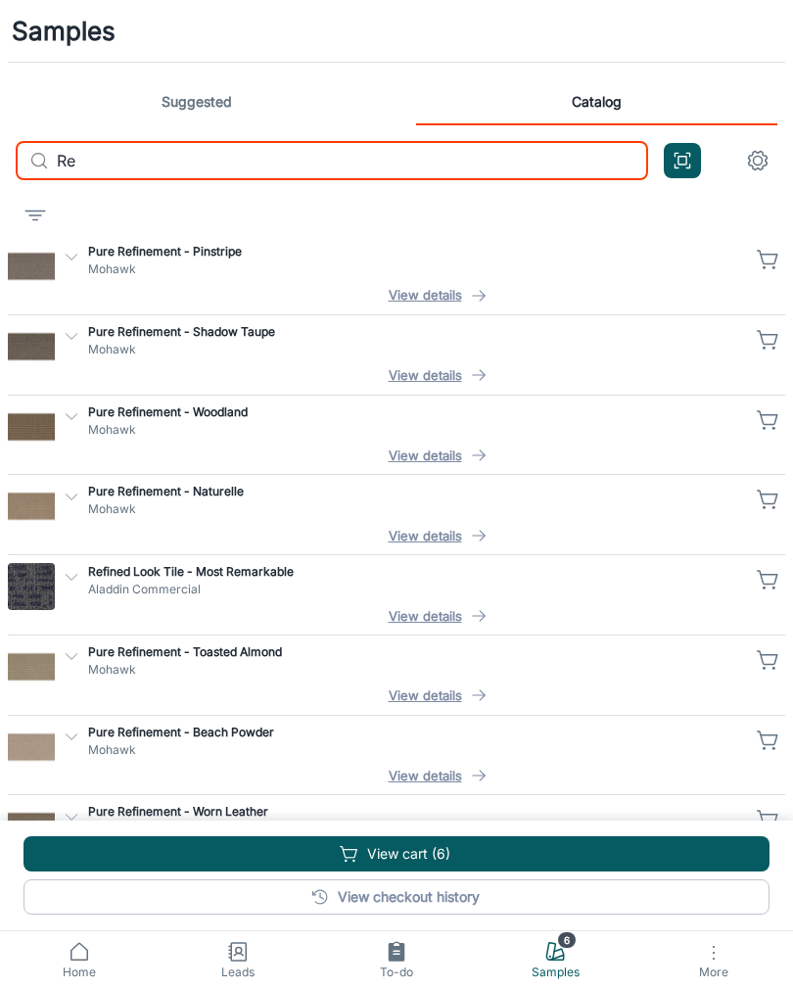
type input "R"
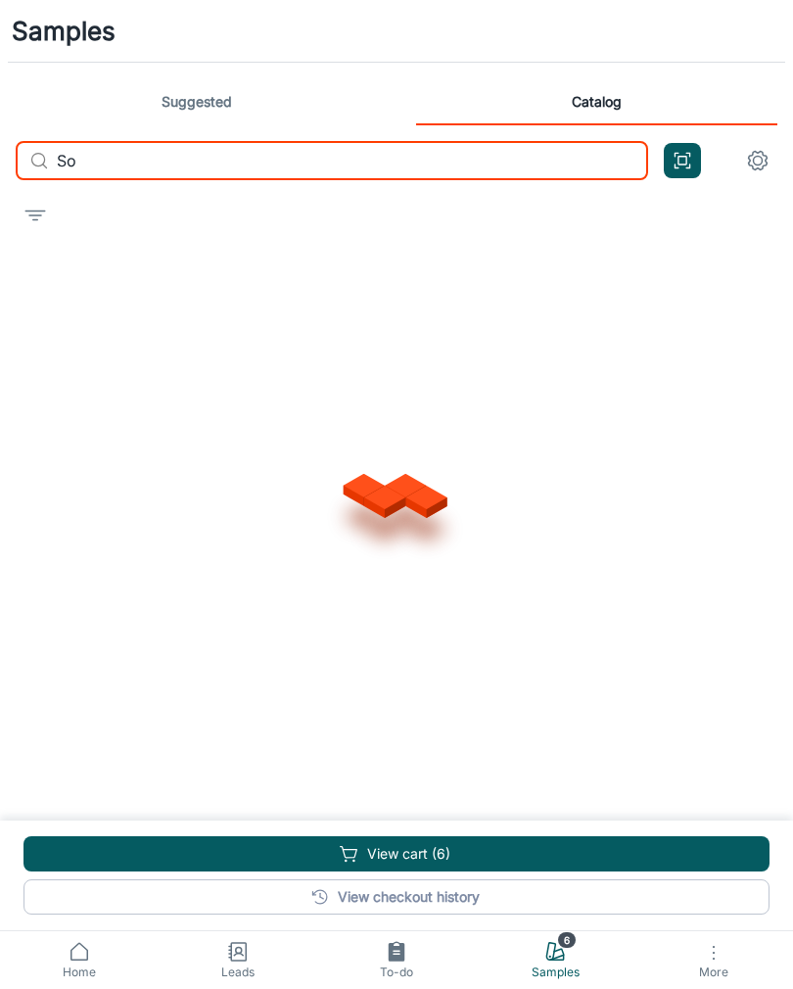
type input "S"
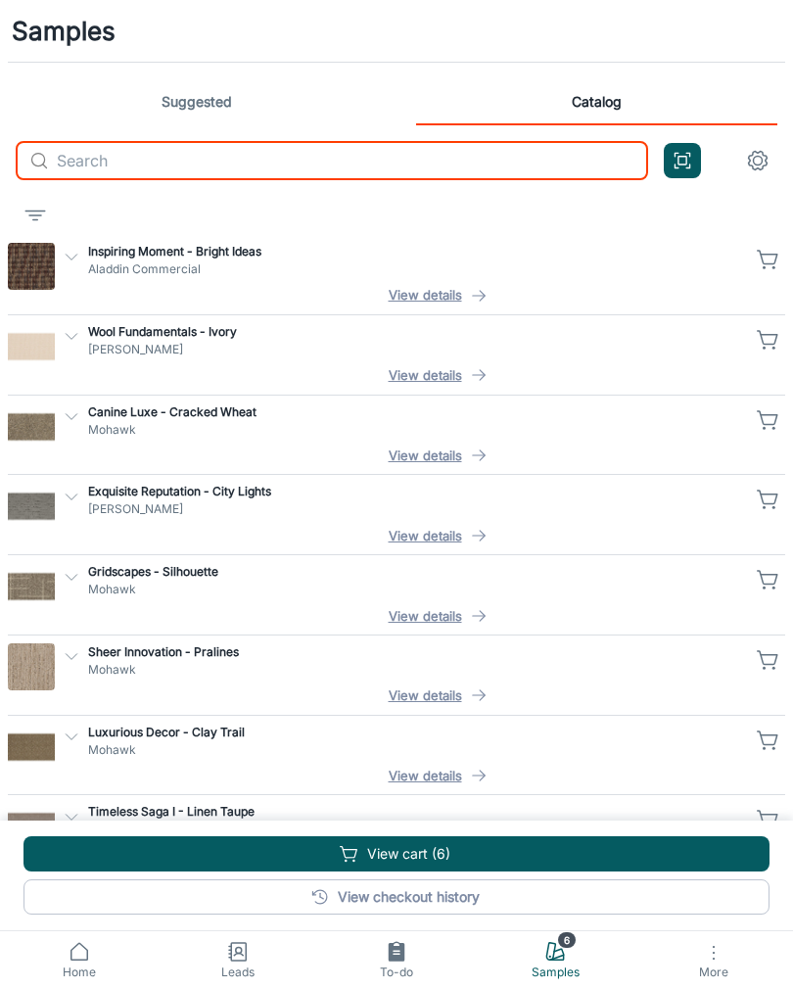
click at [558, 953] on icon at bounding box center [554, 951] width 23 height 23
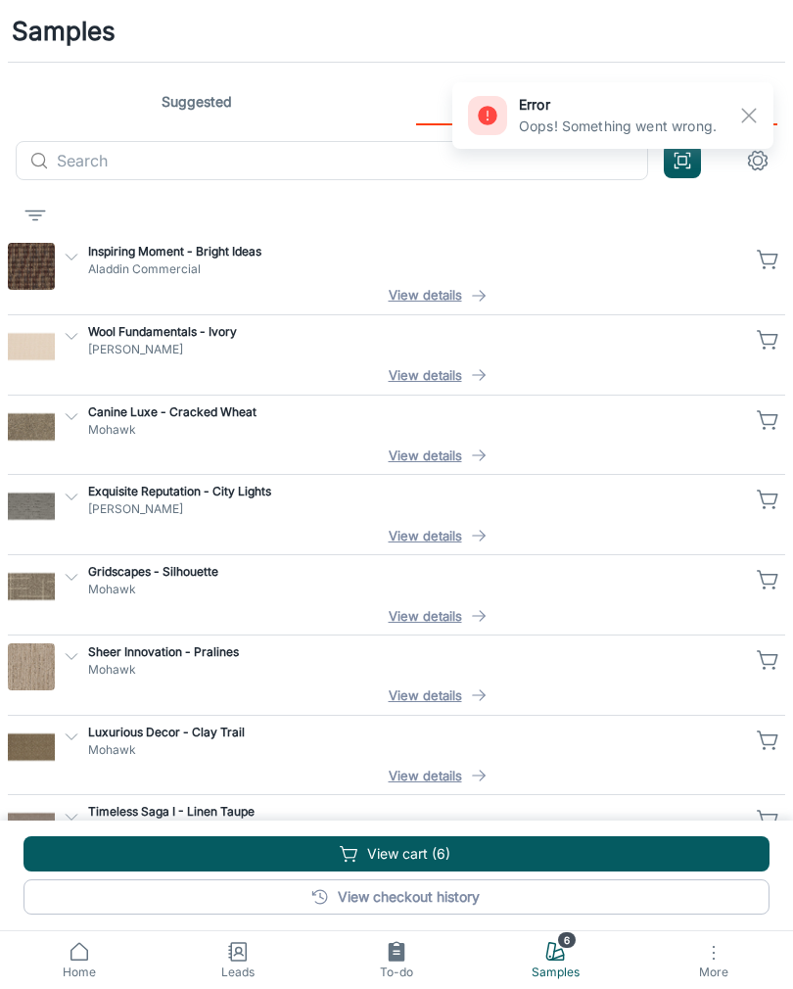
click at [705, 114] on h6 "error" at bounding box center [618, 105] width 198 height 22
click at [753, 107] on rect "button" at bounding box center [748, 115] width 23 height 23
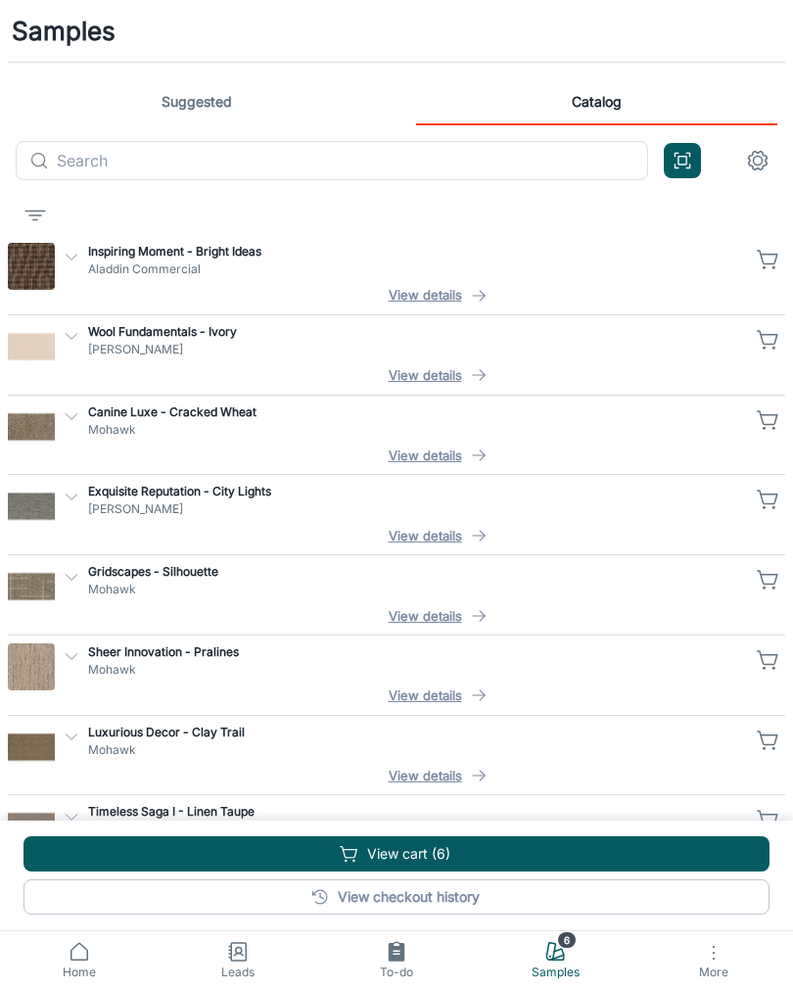
click at [558, 945] on icon at bounding box center [554, 951] width 23 height 23
click at [426, 851] on button "View cart (6)" at bounding box center [396, 853] width 746 height 35
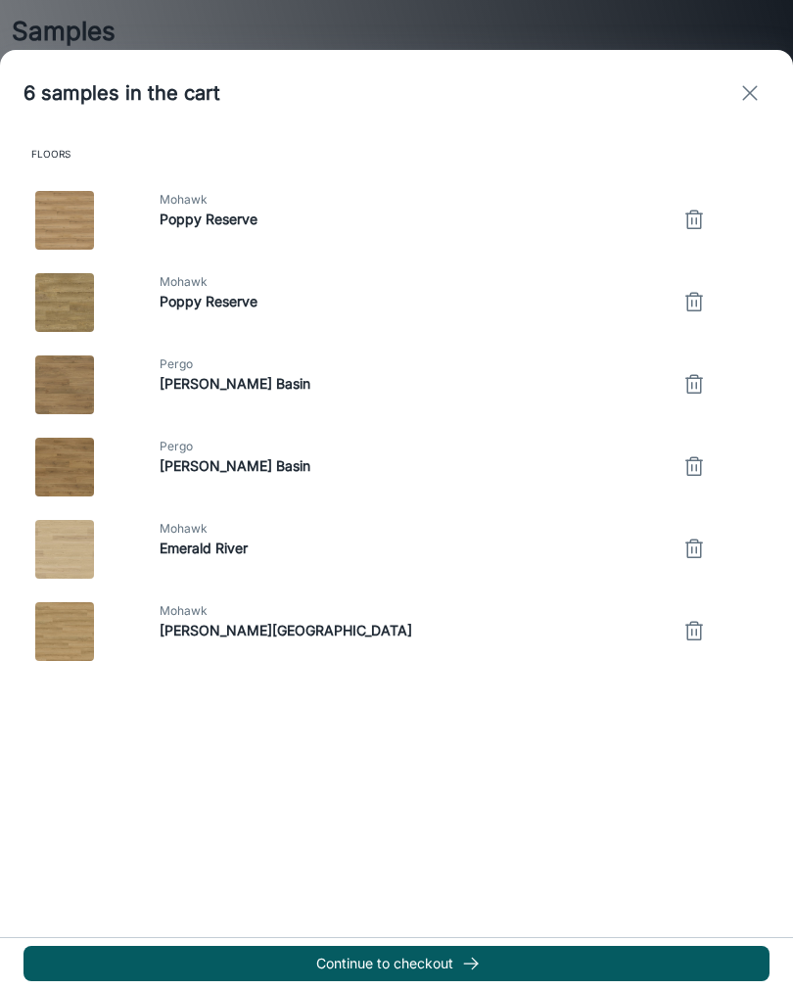
click at [424, 956] on button "Continue to checkout" at bounding box center [396, 963] width 746 height 35
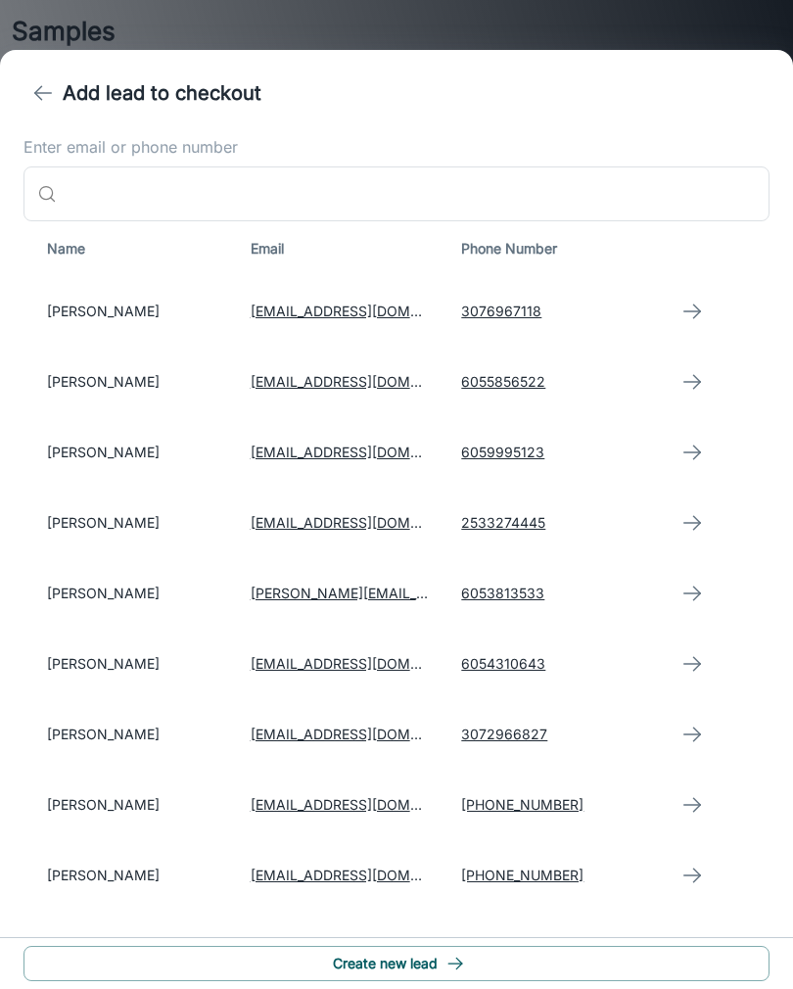
click at [99, 279] on td "[PERSON_NAME]" at bounding box center [128, 311] width 211 height 70
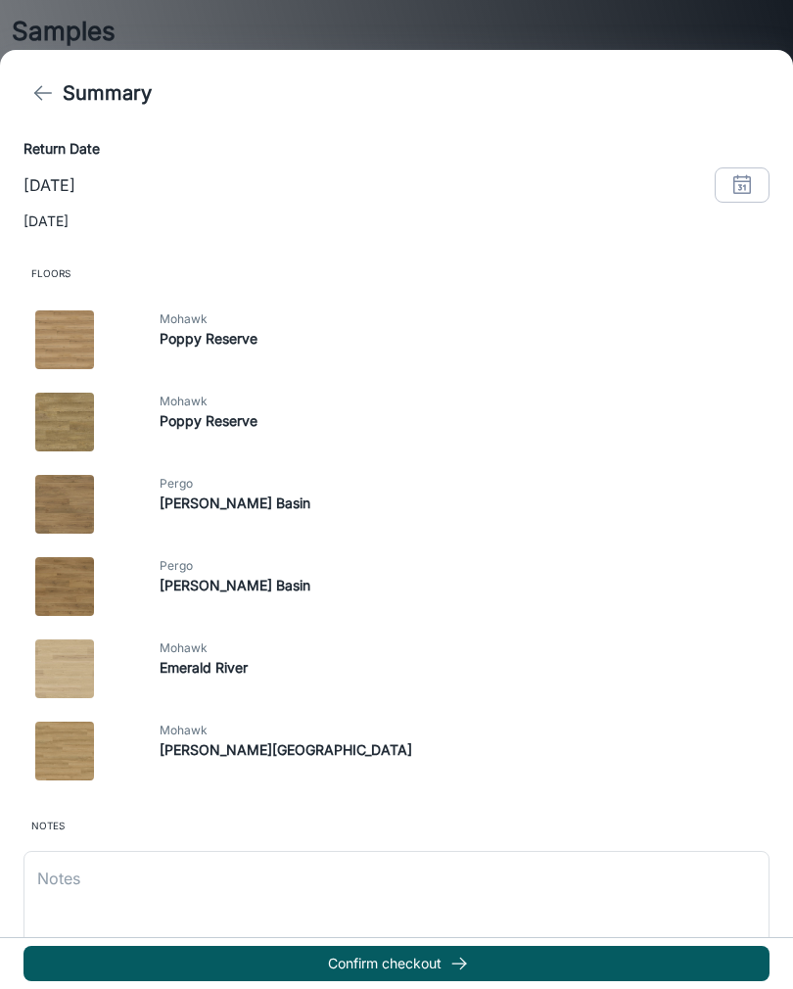
scroll to position [376, 0]
click at [458, 960] on icon "button" at bounding box center [459, 964] width 20 height 20
